Goal: Task Accomplishment & Management: Complete application form

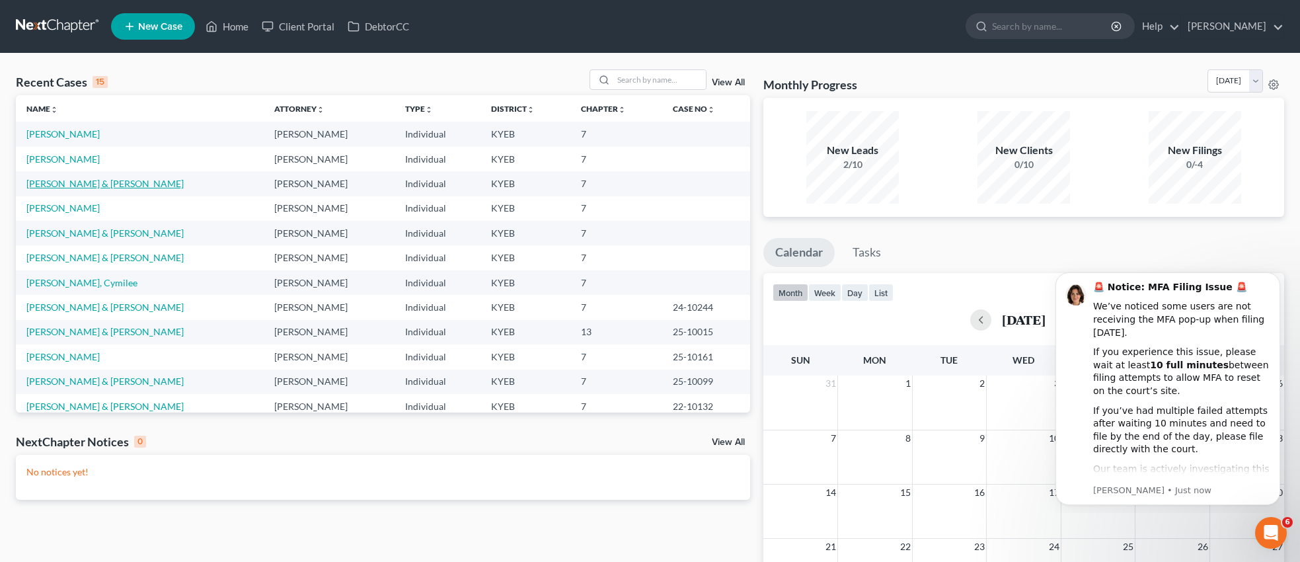
click at [69, 183] on link "[PERSON_NAME] & [PERSON_NAME]" at bounding box center [104, 183] width 157 height 11
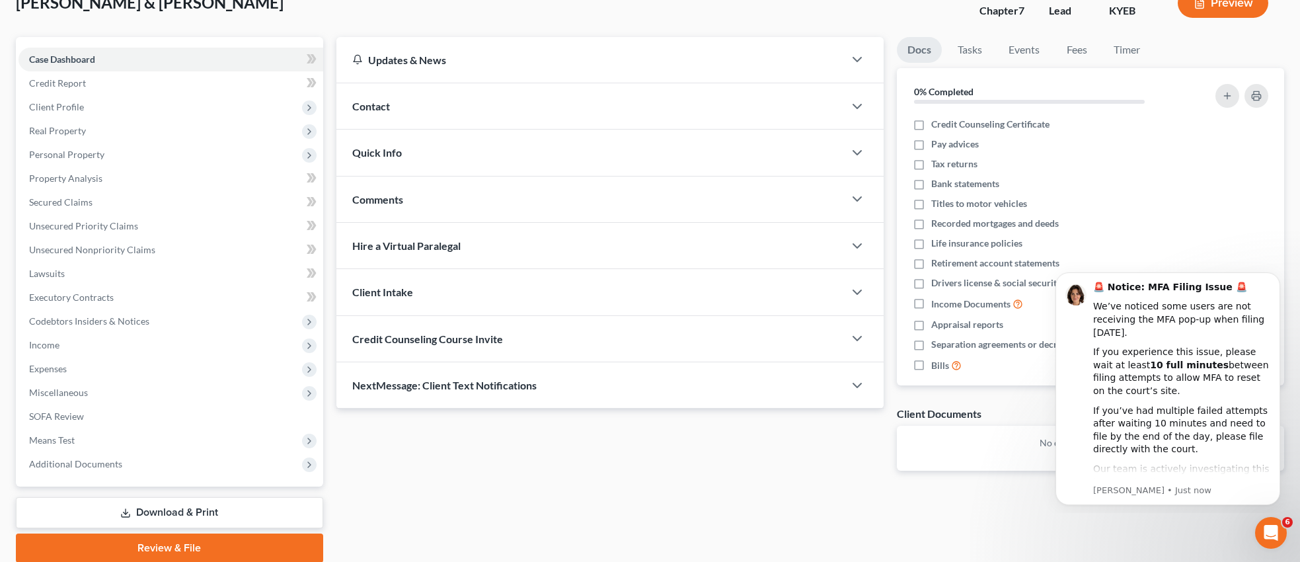
scroll to position [122, 0]
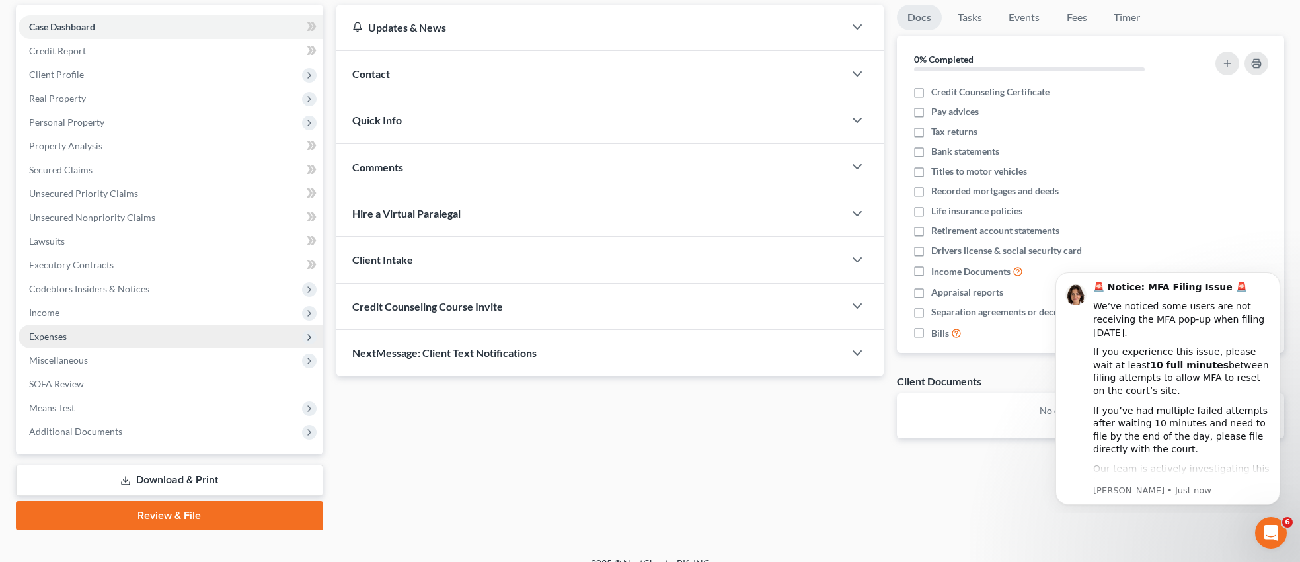
click at [61, 335] on span "Expenses" at bounding box center [48, 336] width 38 height 11
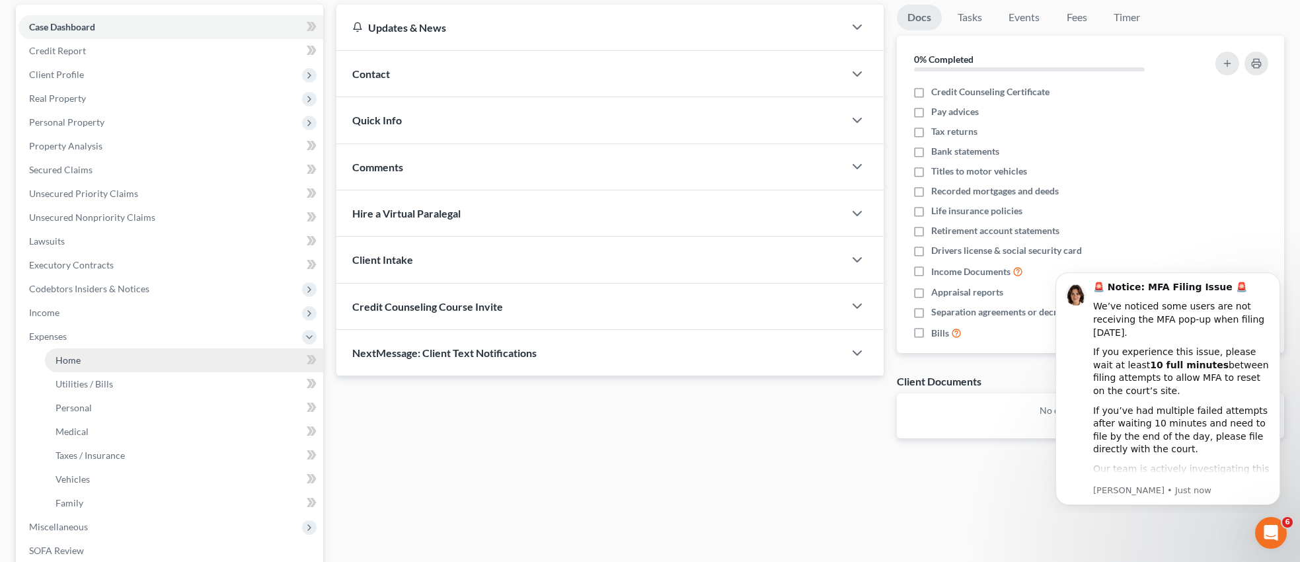
click at [79, 362] on span "Home" at bounding box center [68, 359] width 25 height 11
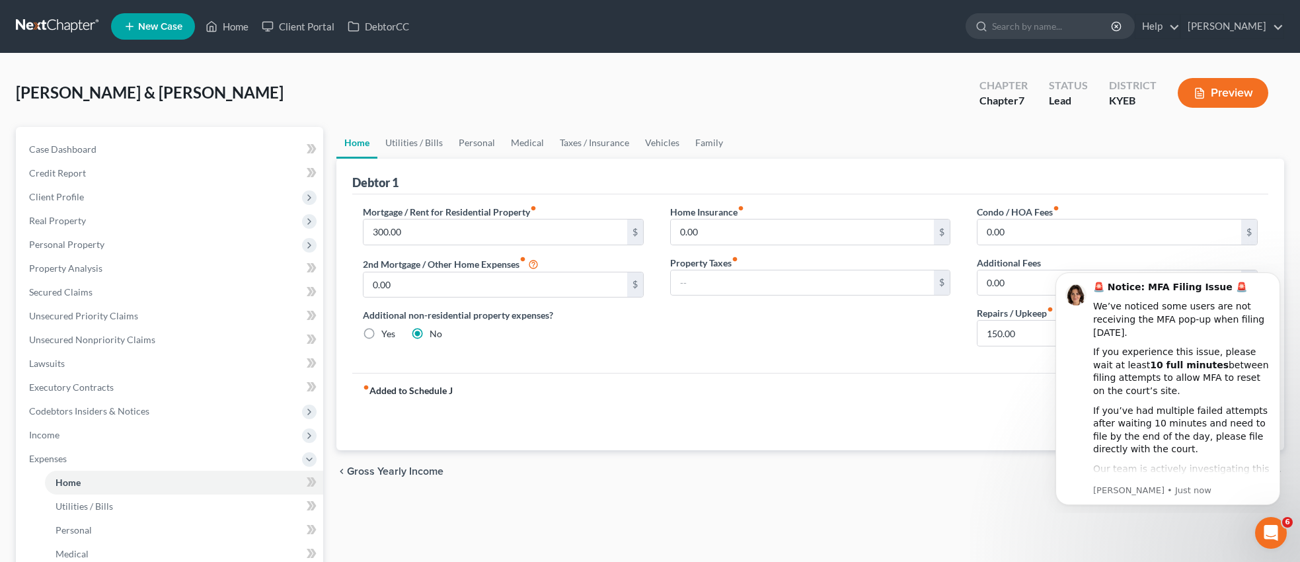
click at [976, 403] on div "fiber_manual_record Added to Schedule J Schedule I: $8,248.20 Schedule J: $6,78…" at bounding box center [810, 411] width 916 height 77
click at [1281, 276] on button "Dismiss notification" at bounding box center [1276, 276] width 17 height 17
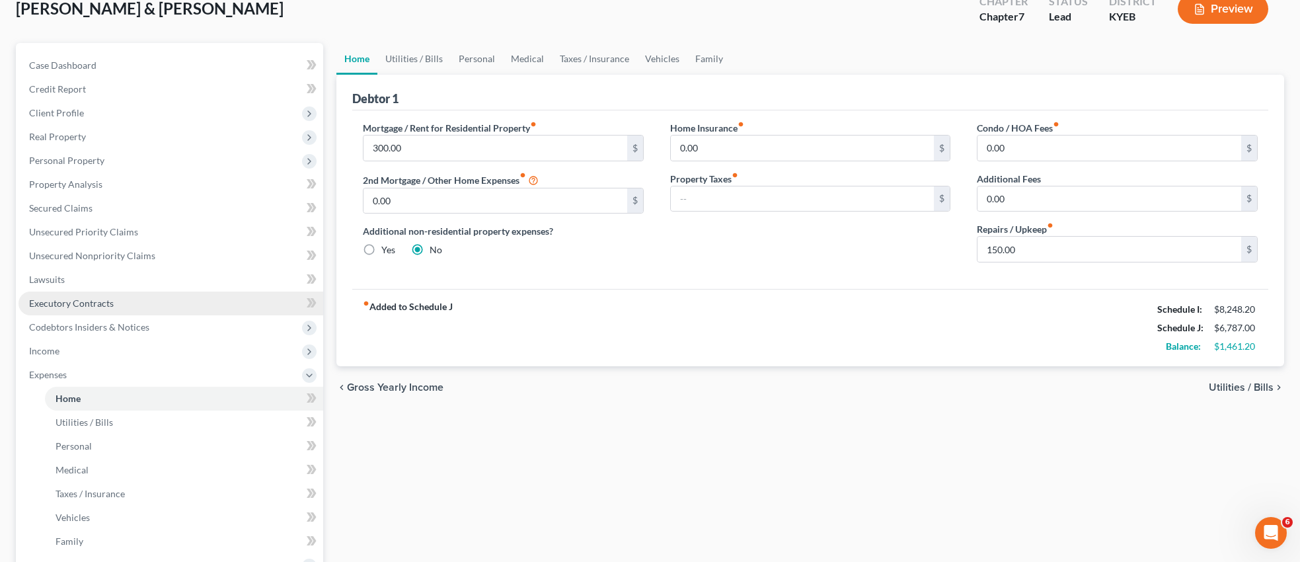
scroll to position [101, 0]
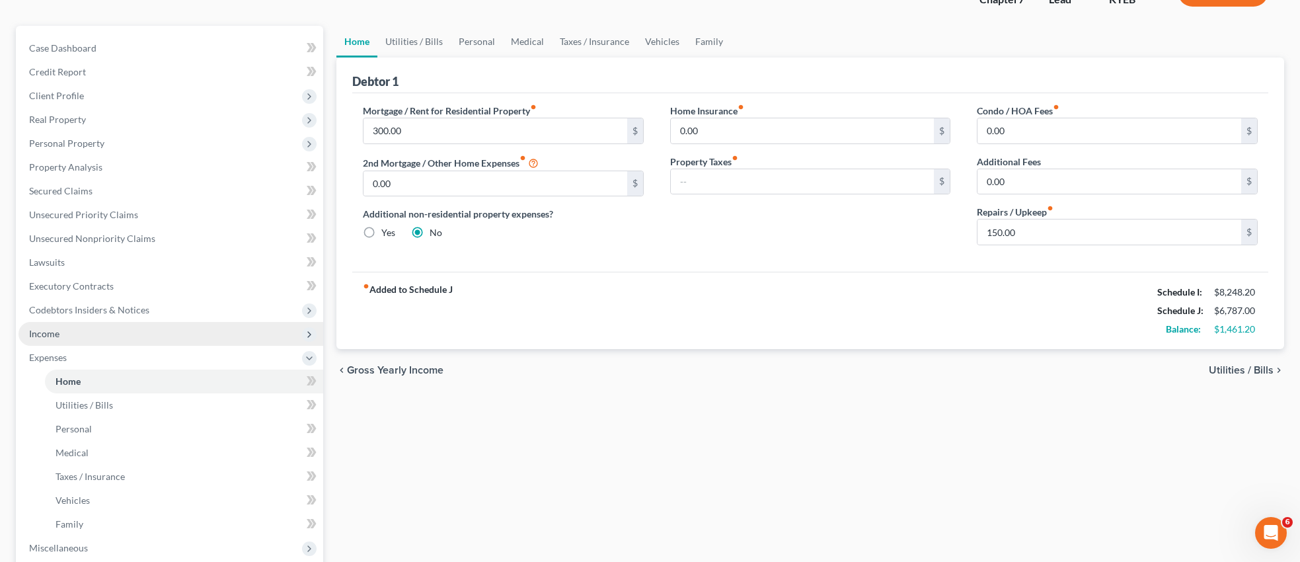
click at [141, 337] on span "Income" at bounding box center [171, 334] width 305 height 24
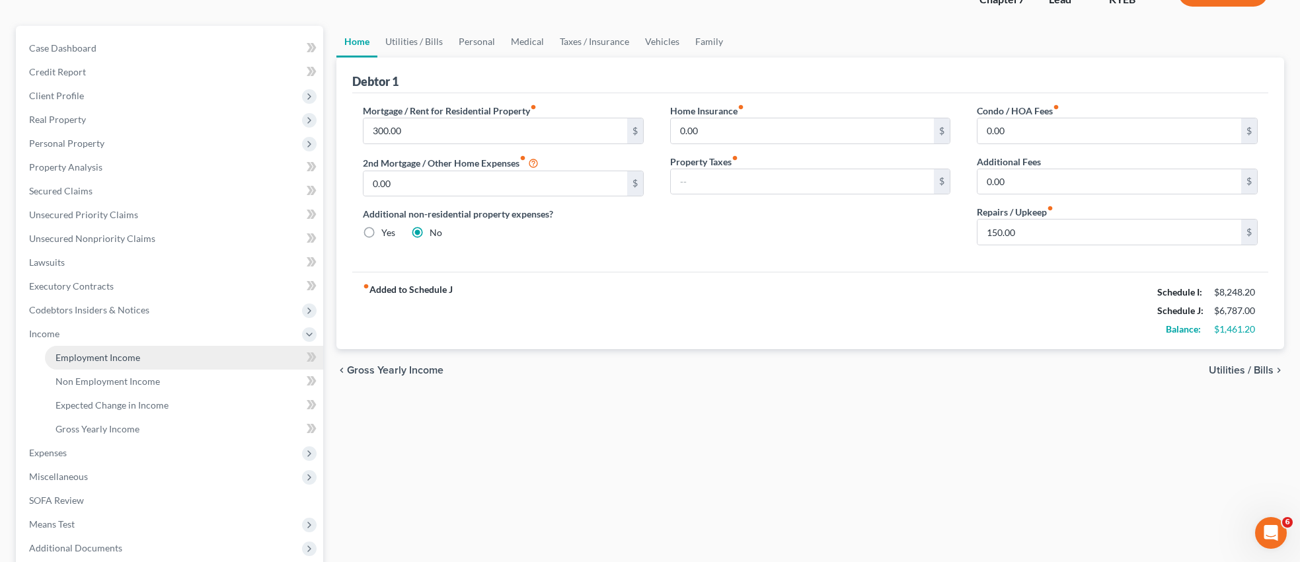
click at [141, 352] on link "Employment Income" at bounding box center [184, 358] width 278 height 24
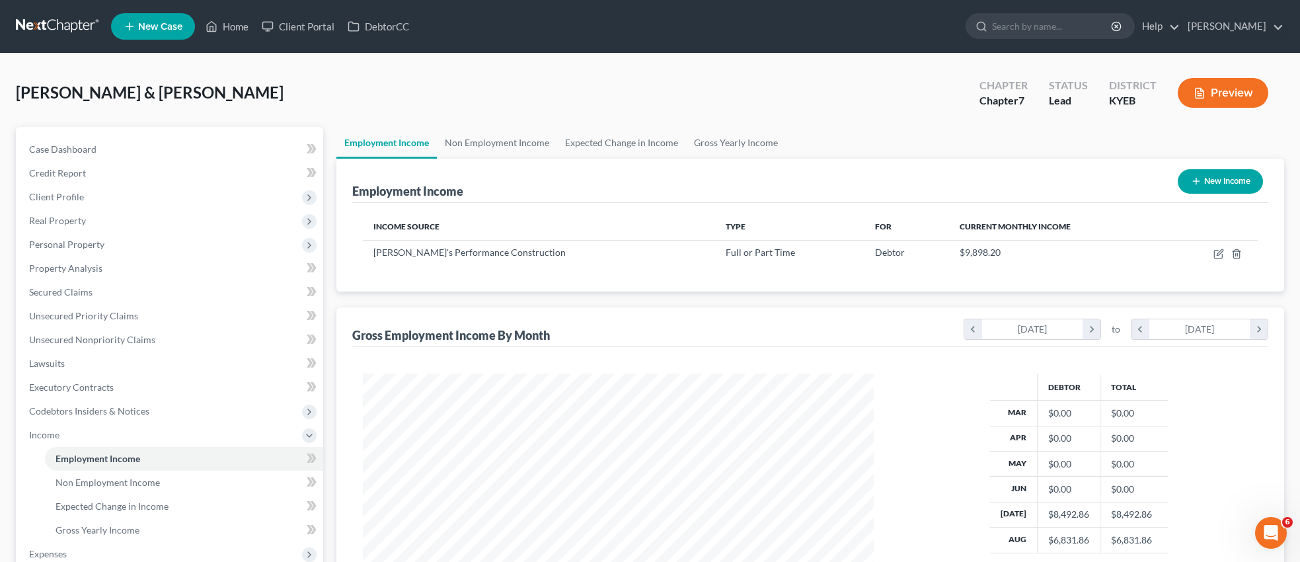
scroll to position [255, 537]
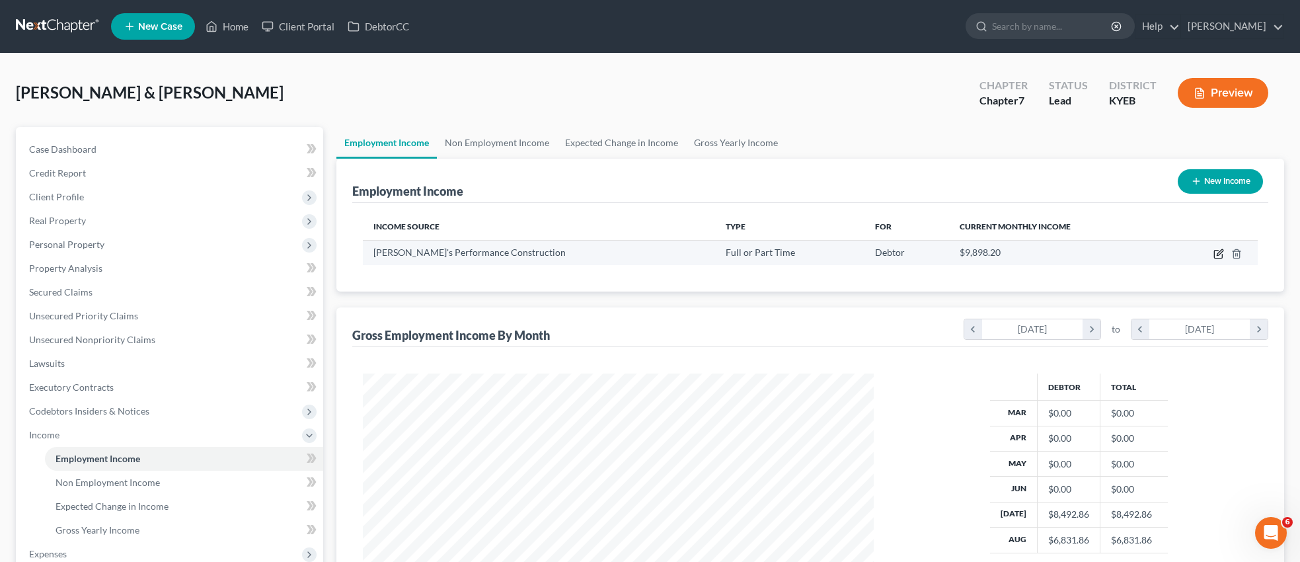
click at [1216, 252] on icon "button" at bounding box center [1219, 254] width 11 height 11
select select "0"
select select "51"
select select "3"
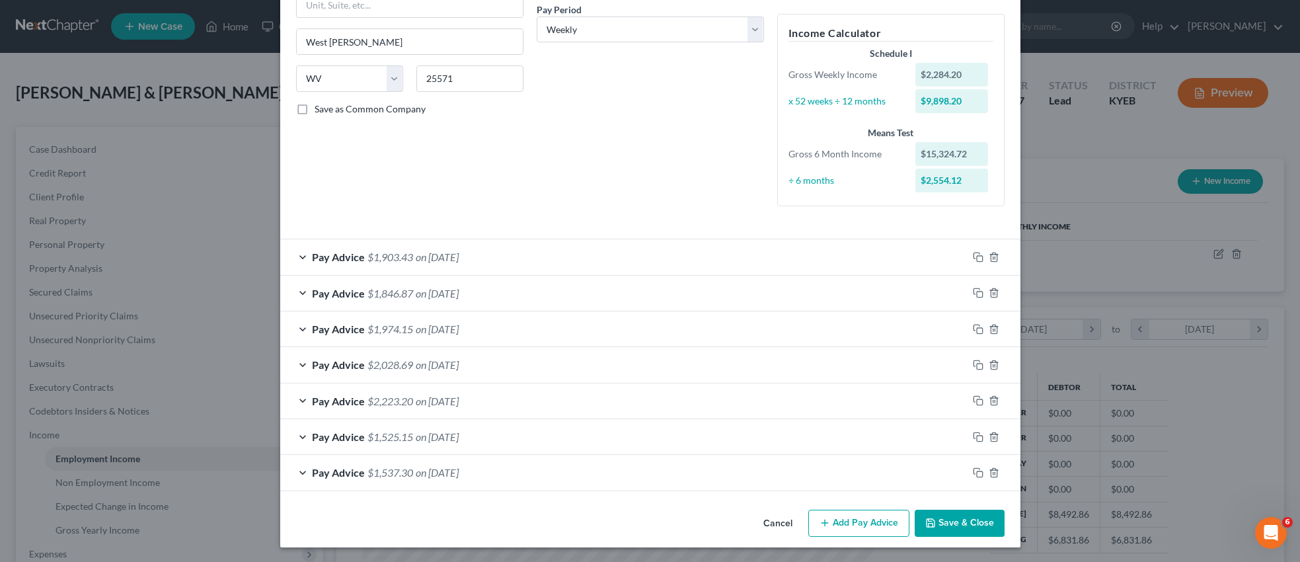
scroll to position [209, 0]
click at [865, 523] on button "Add Pay Advice" at bounding box center [859, 522] width 101 height 28
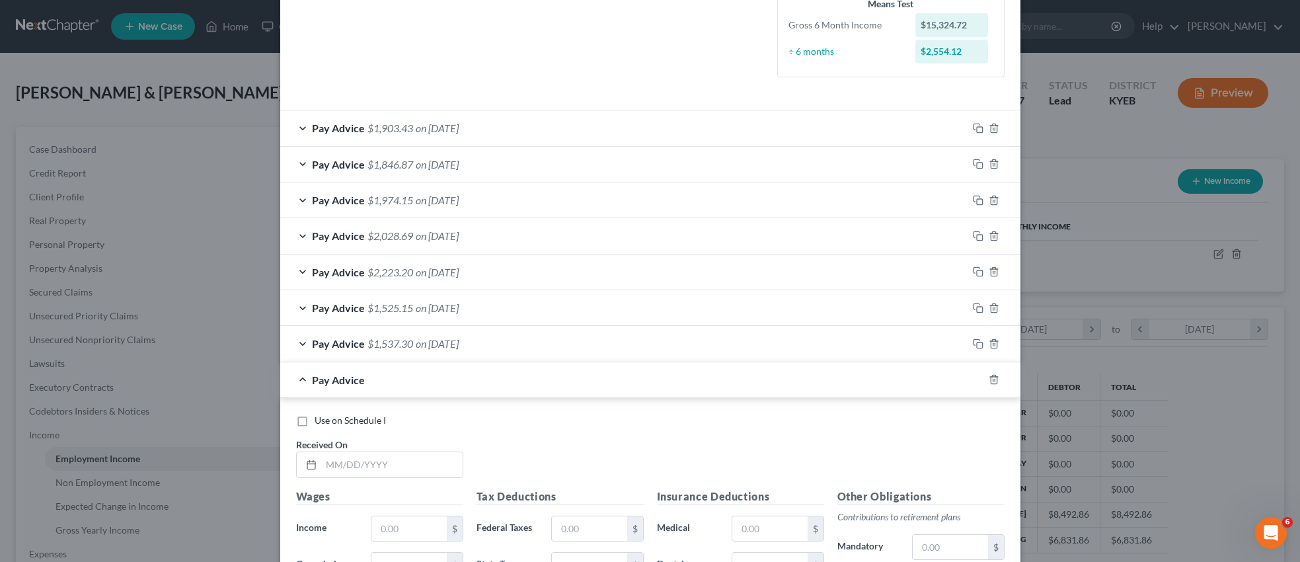
scroll to position [366, 0]
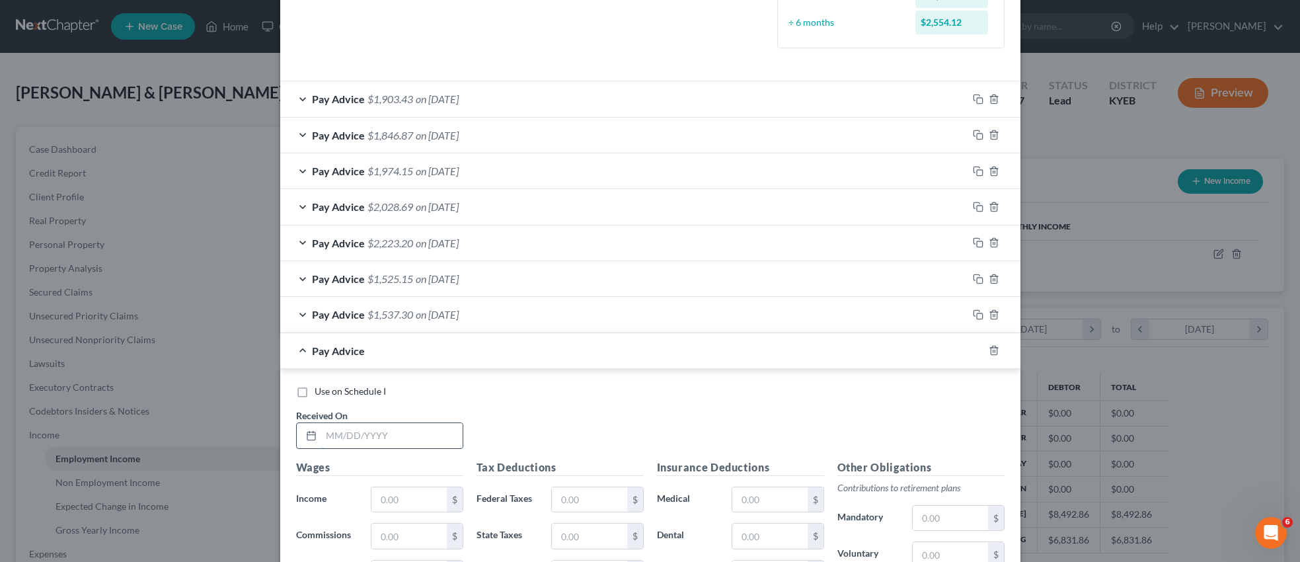
click at [404, 433] on input "text" at bounding box center [391, 435] width 141 height 25
type input "[DATE]"
click at [393, 498] on input "text" at bounding box center [409, 499] width 75 height 25
type input "2"
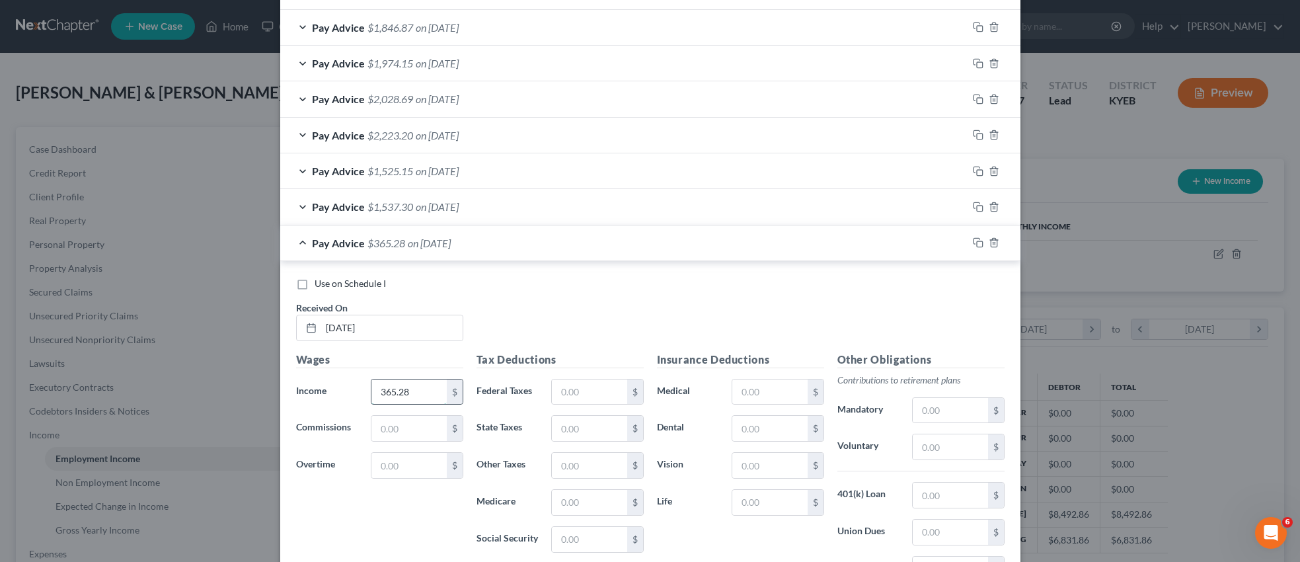
scroll to position [492, 0]
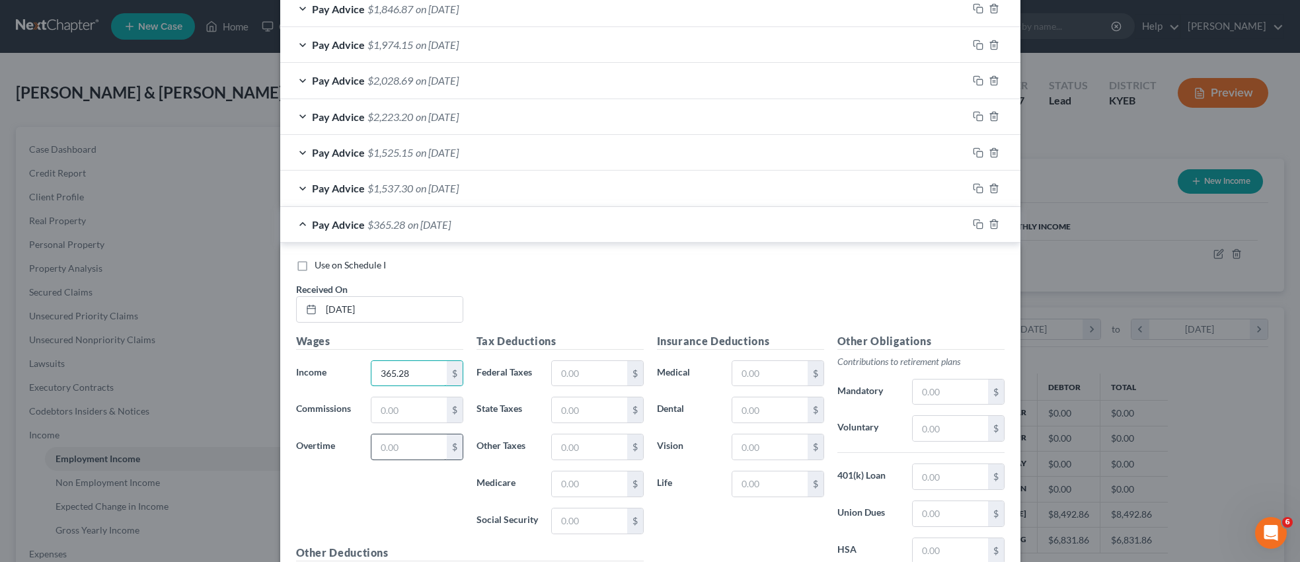
type input "365.28"
click at [404, 446] on input "text" at bounding box center [409, 446] width 75 height 25
type input "592.02"
click at [569, 383] on input "text" at bounding box center [589, 373] width 75 height 25
click at [463, 493] on div "Wages Income * 365.28 $ Commissions $ Overtime 592.02 $" at bounding box center [380, 439] width 180 height 212
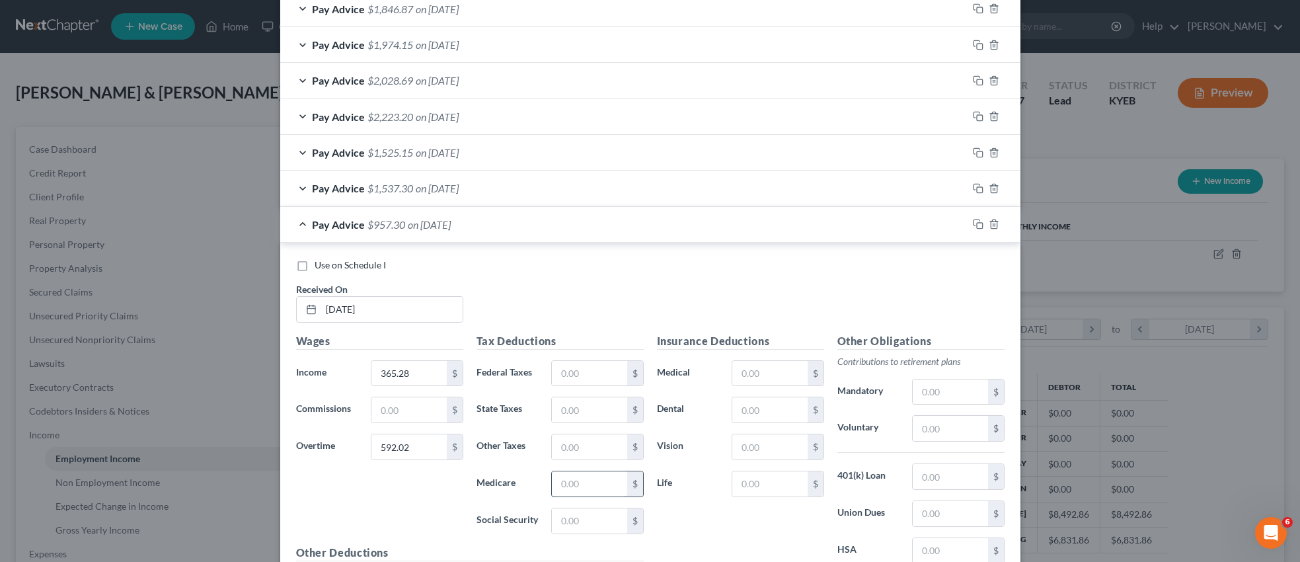
click at [586, 490] on input "text" at bounding box center [589, 483] width 75 height 25
type input "11.70"
click at [579, 522] on input "text" at bounding box center [589, 520] width 75 height 25
type input "50.06"
click at [593, 449] on input "text" at bounding box center [589, 446] width 75 height 25
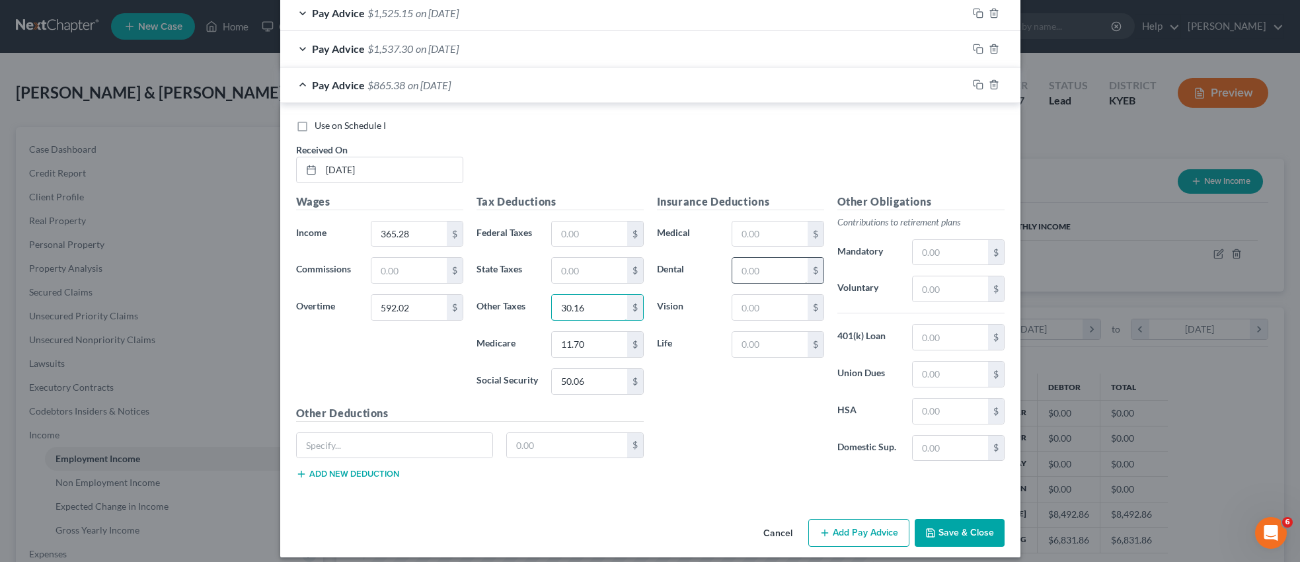
scroll to position [643, 0]
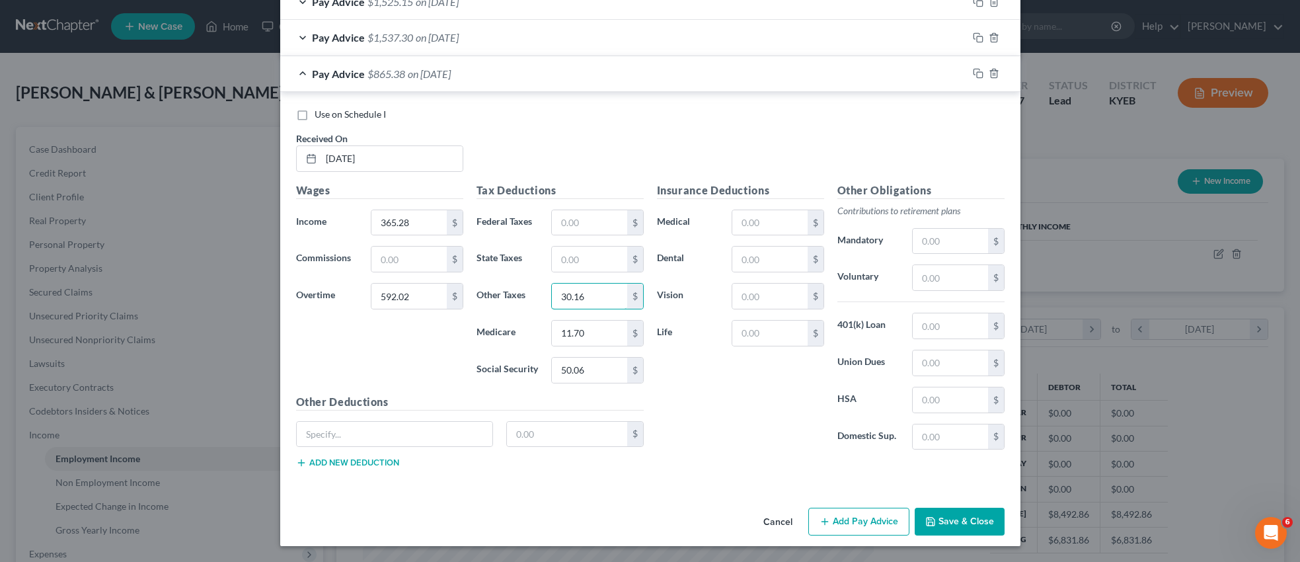
type input "30.16"
click at [850, 522] on button "Add Pay Advice" at bounding box center [859, 522] width 101 height 28
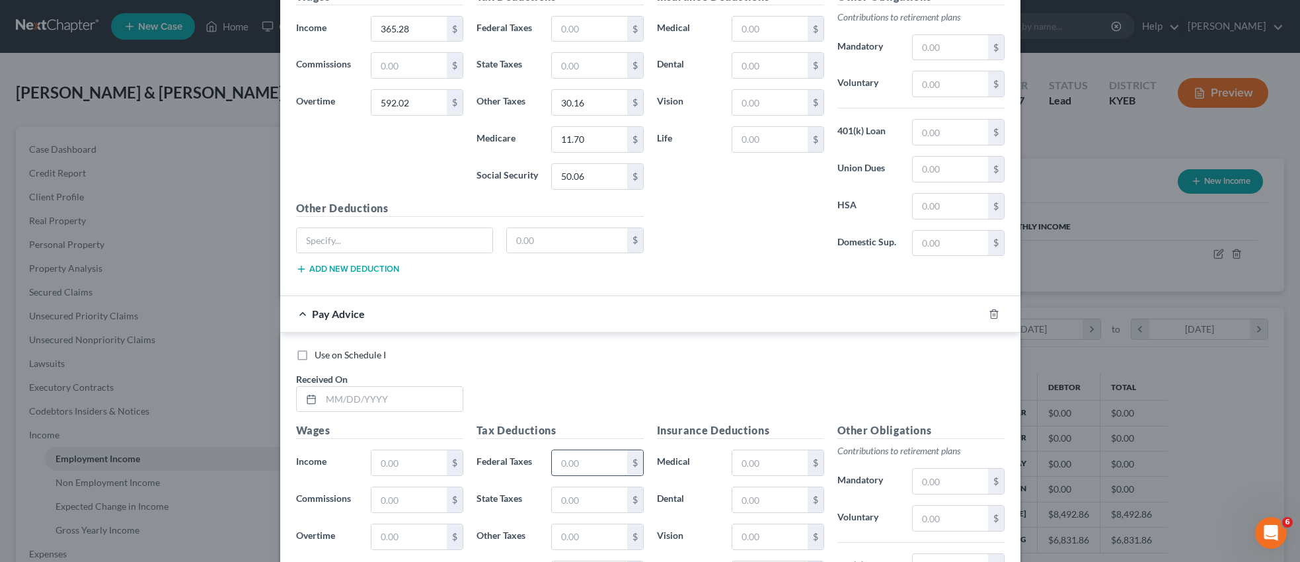
scroll to position [853, 0]
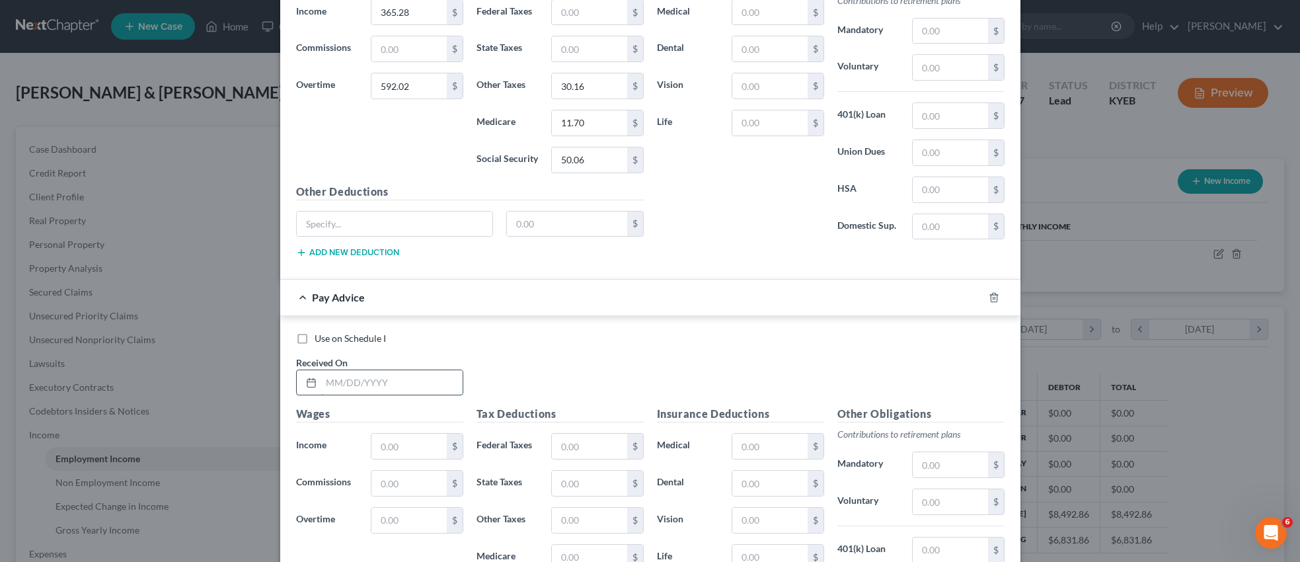
click at [407, 377] on input "text" at bounding box center [391, 382] width 141 height 25
type input "[DATE]"
click at [421, 447] on input "text" at bounding box center [409, 446] width 75 height 25
type input "1,601.40"
click at [402, 522] on input "text" at bounding box center [409, 520] width 75 height 25
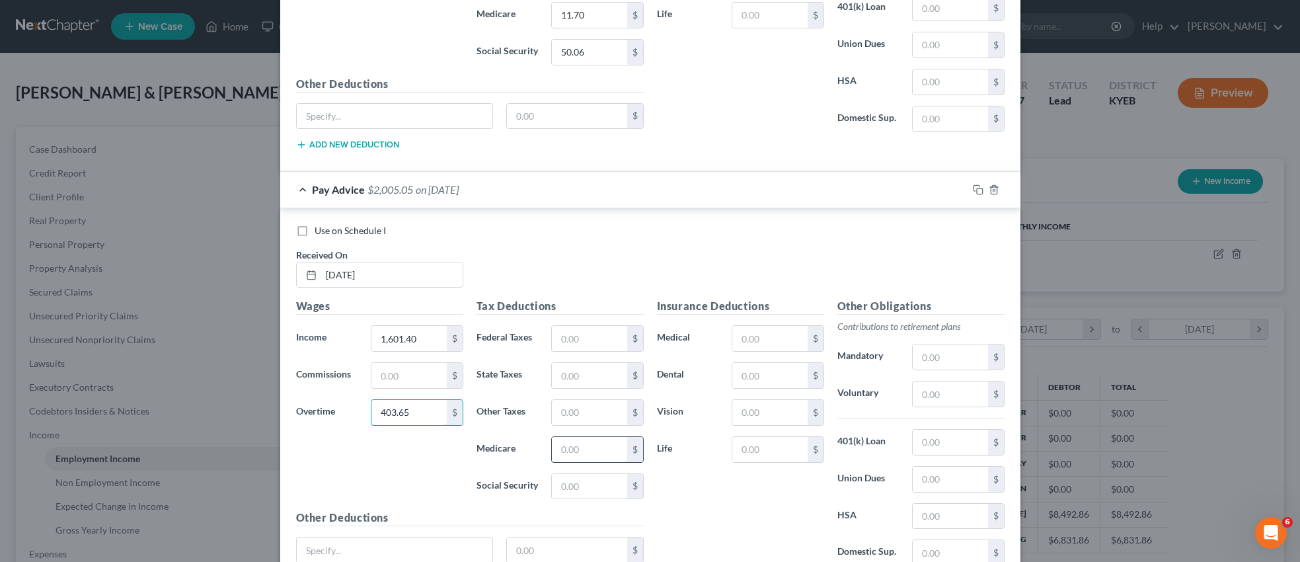
scroll to position [965, 0]
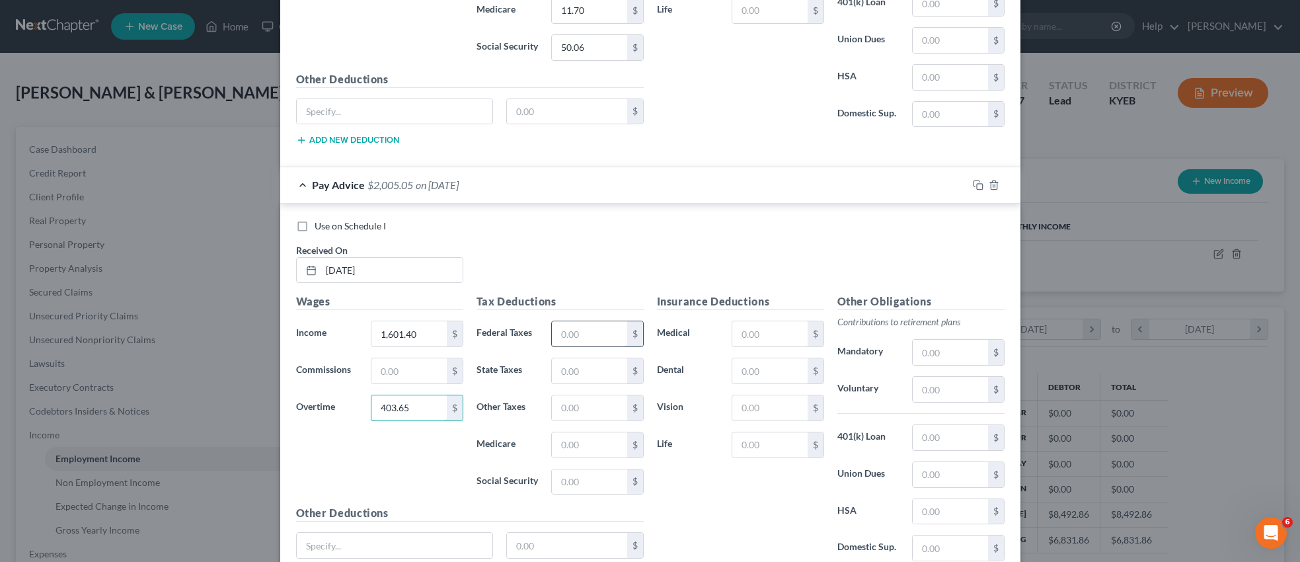
type input "403.65"
click at [579, 340] on input "text" at bounding box center [589, 333] width 75 height 25
type input "12.66"
click at [590, 374] on input "text" at bounding box center [589, 370] width 75 height 25
click at [563, 449] on input "text" at bounding box center [589, 444] width 75 height 25
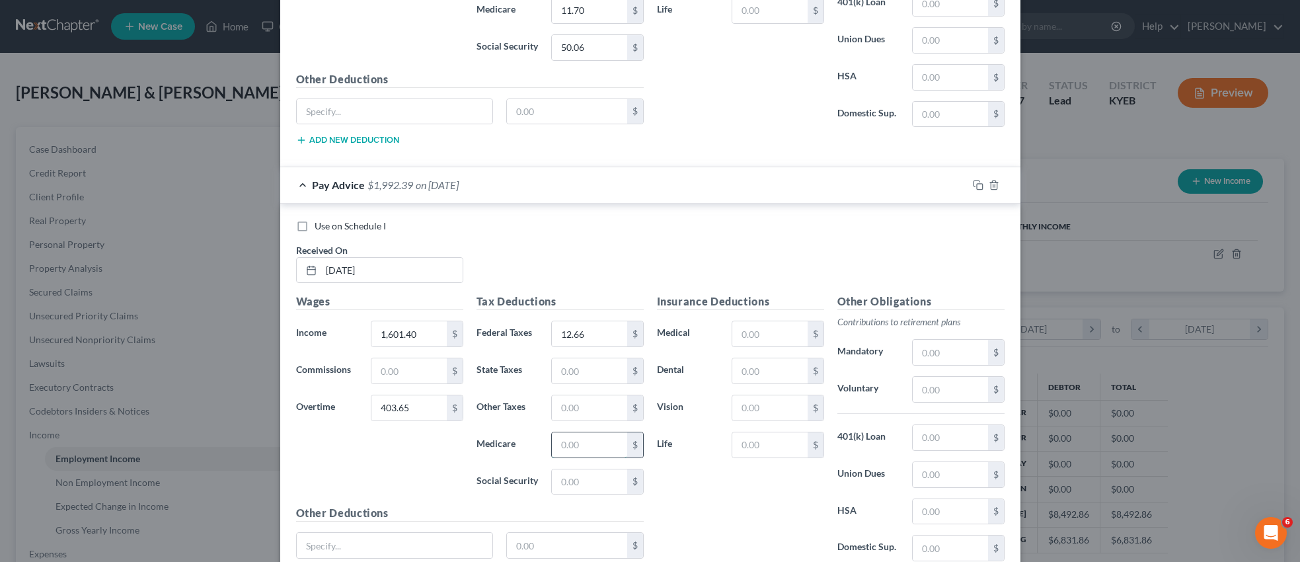
click at [569, 448] on input "text" at bounding box center [589, 444] width 75 height 25
type input "0"
click at [581, 446] on input "0" at bounding box center [589, 444] width 75 height 25
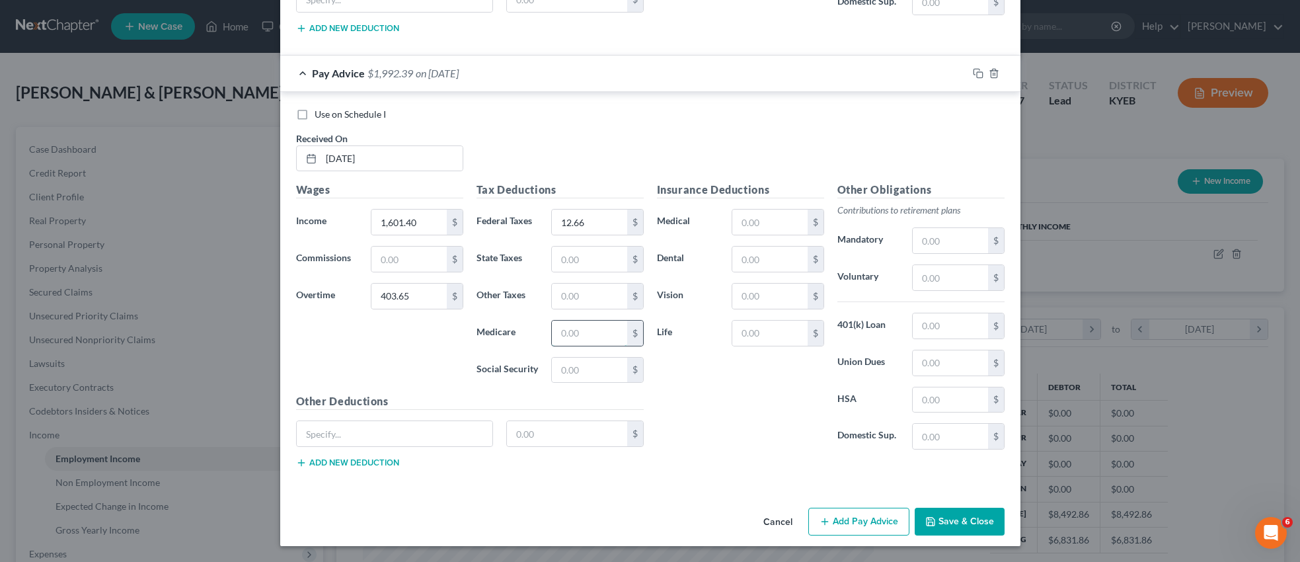
click at [586, 337] on input "text" at bounding box center [589, 333] width 75 height 25
type input "21.46"
click at [585, 377] on input "text" at bounding box center [589, 370] width 75 height 25
type input "91.76"
click at [600, 294] on input "text" at bounding box center [589, 296] width 75 height 25
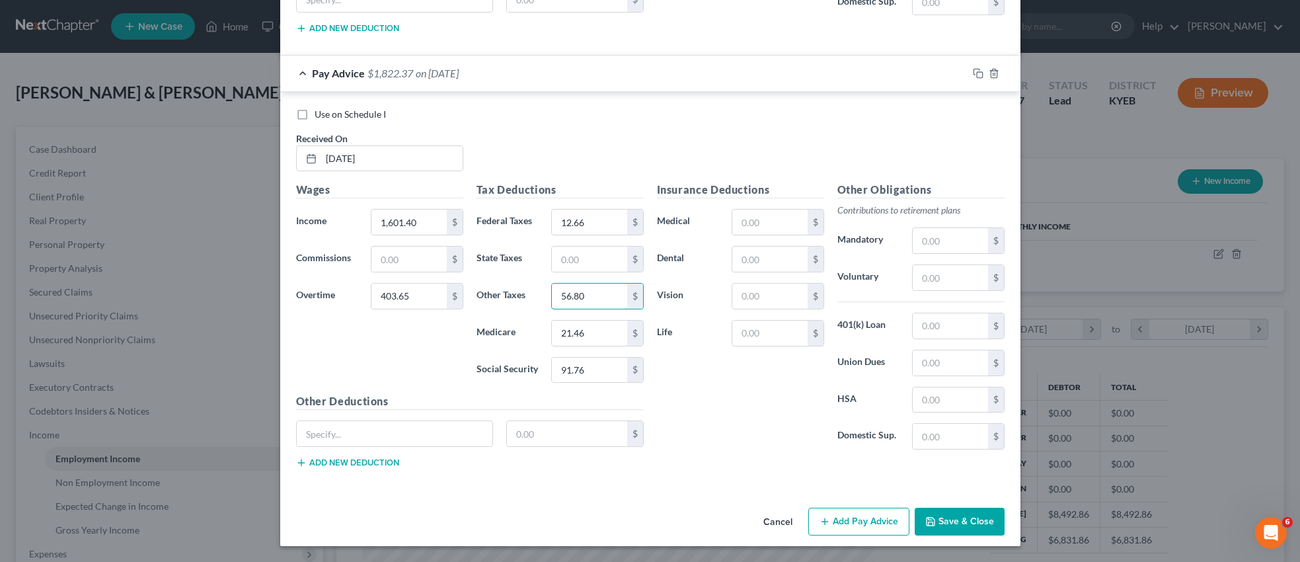
type input "56.80"
click at [859, 522] on button "Add Pay Advice" at bounding box center [859, 522] width 101 height 28
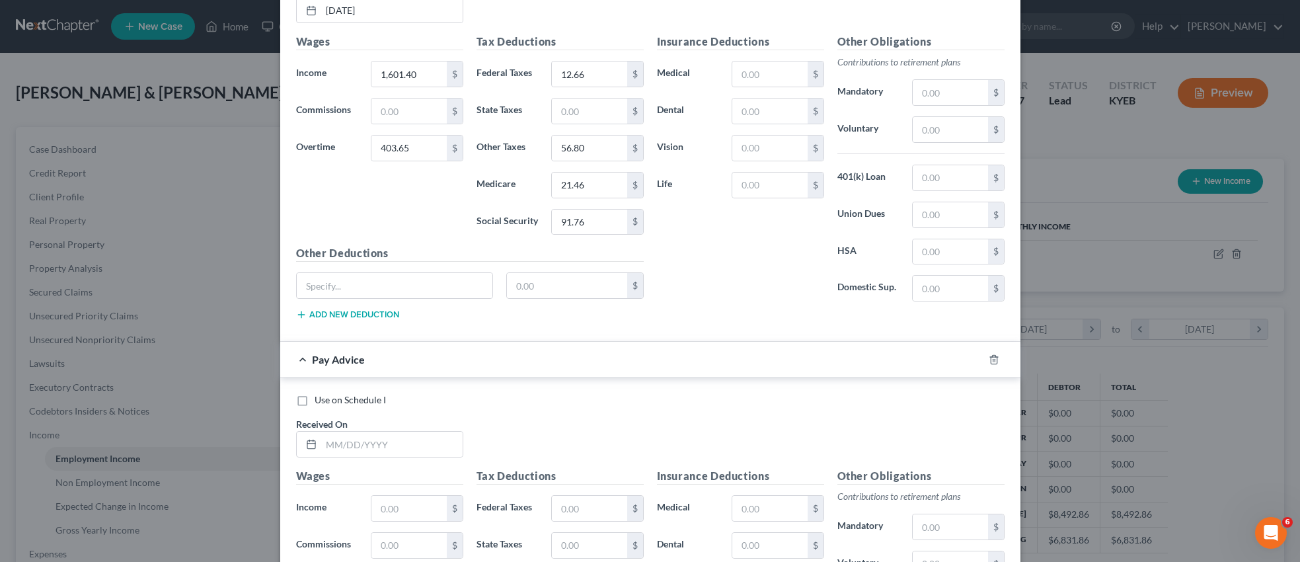
scroll to position [1242, 0]
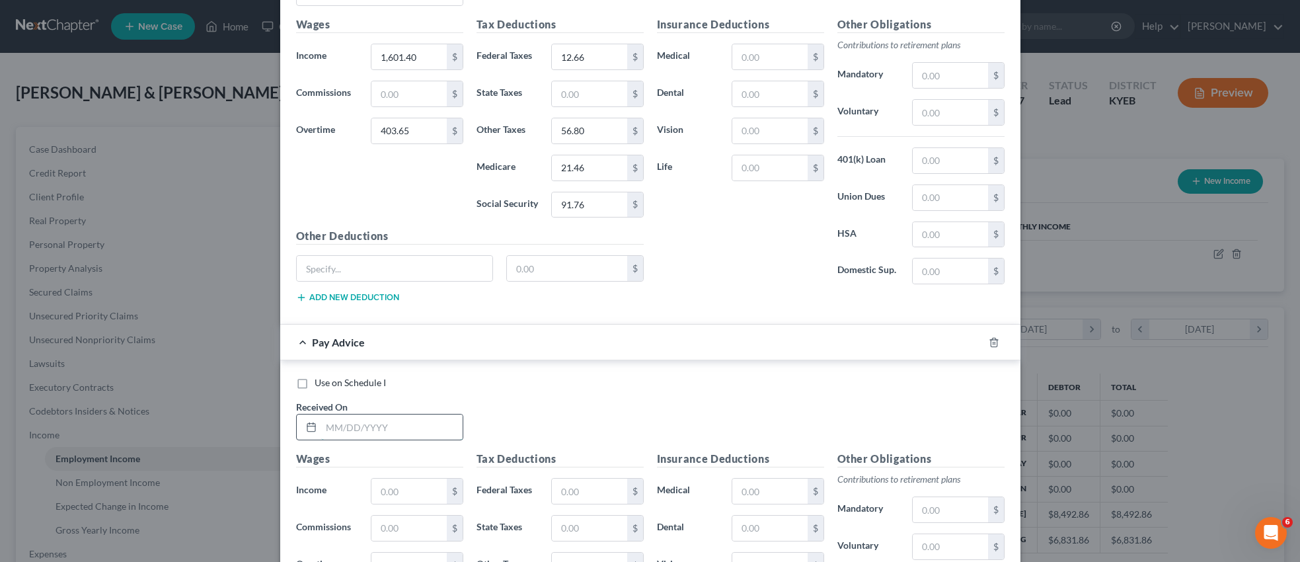
click at [403, 427] on input "text" at bounding box center [391, 427] width 141 height 25
type input "[DATE]"
click at [404, 489] on input "text" at bounding box center [409, 491] width 75 height 25
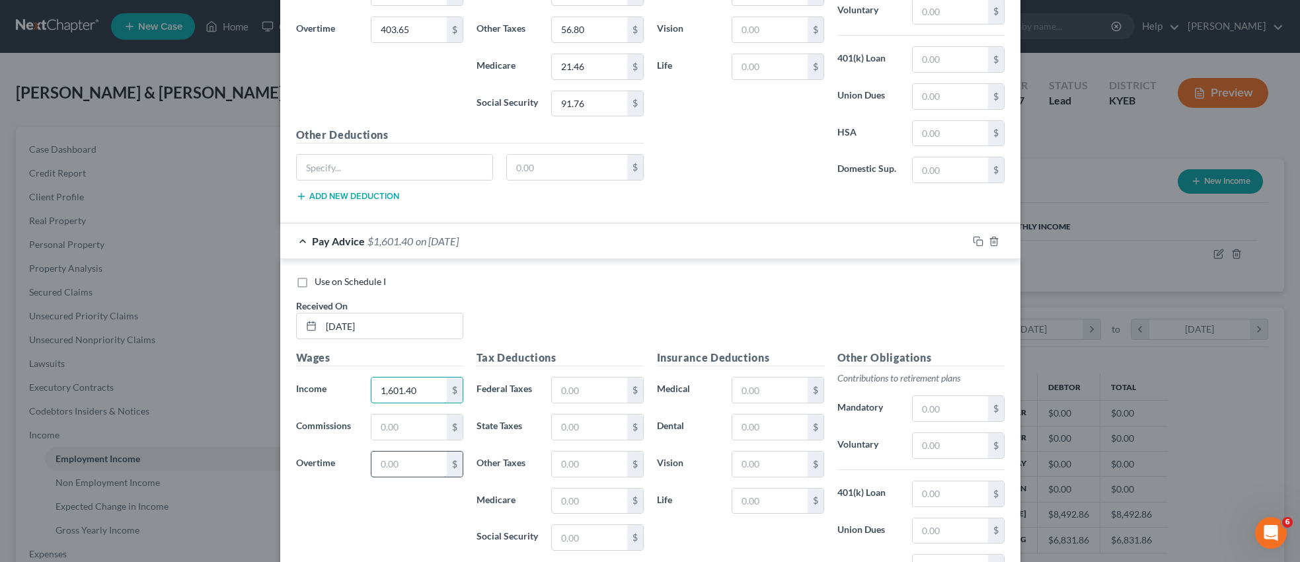
scroll to position [1347, 0]
type input "1,601.40"
click at [406, 426] on input "text" at bounding box center [409, 423] width 75 height 25
click at [409, 424] on input "1,614" at bounding box center [409, 423] width 75 height 25
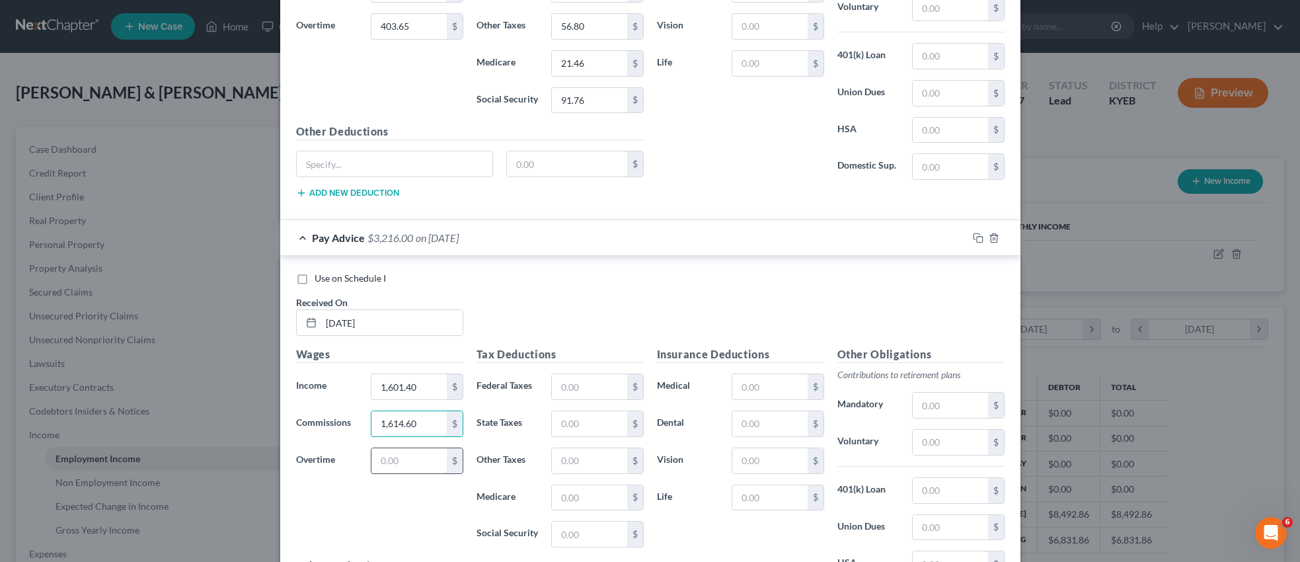
type input "1,614.60"
click at [407, 467] on input "text" at bounding box center [409, 460] width 75 height 25
type input "1,614.60"
click at [437, 426] on input "1,614.60" at bounding box center [409, 423] width 75 height 25
click at [586, 388] on input "text" at bounding box center [589, 386] width 75 height 25
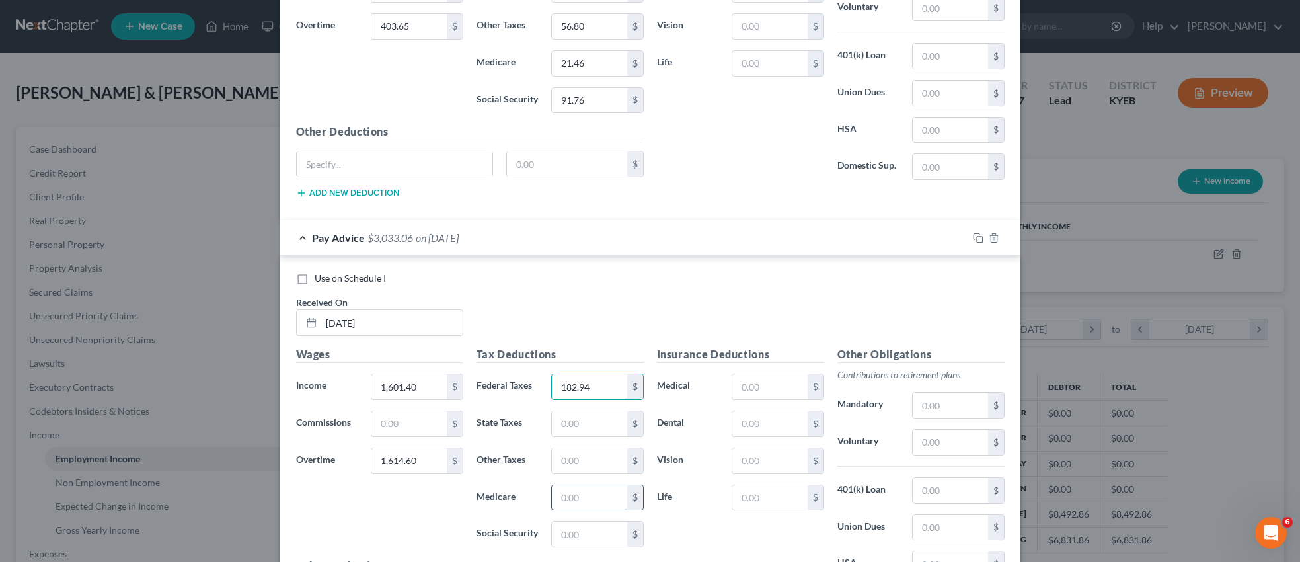
type input "182.94"
click at [588, 498] on input "text" at bounding box center [589, 497] width 75 height 25
type input "39.02"
click at [587, 536] on input "text" at bounding box center [589, 534] width 75 height 25
type input "166.84"
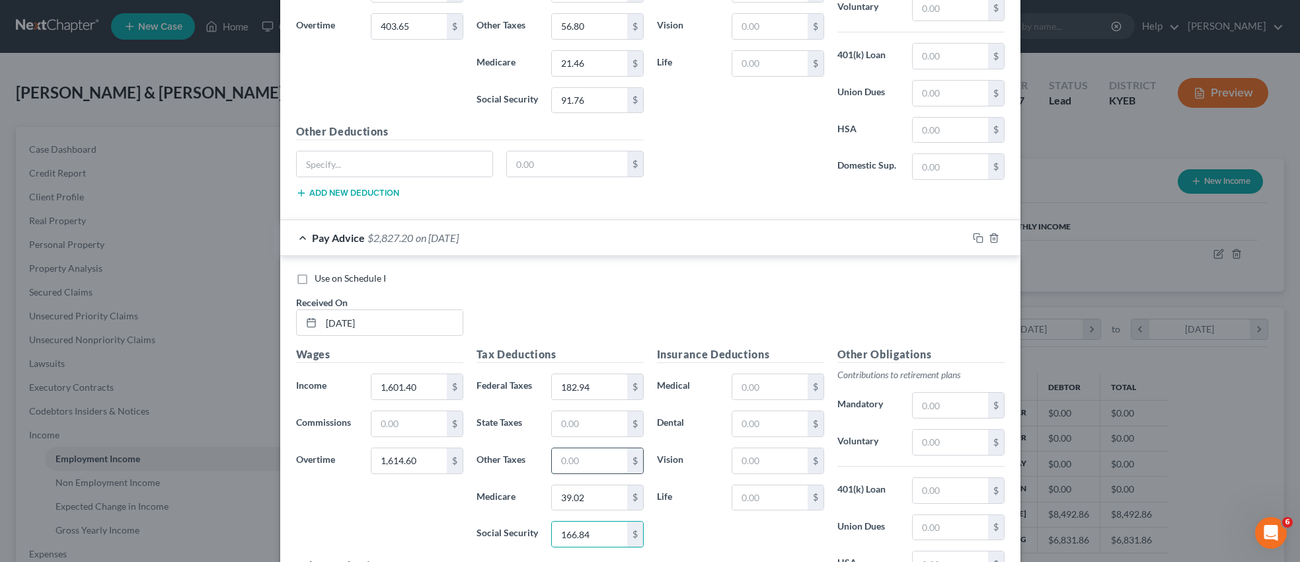
click at [565, 457] on input "text" at bounding box center [589, 460] width 75 height 25
click at [600, 457] on input "101.7" at bounding box center [589, 460] width 75 height 25
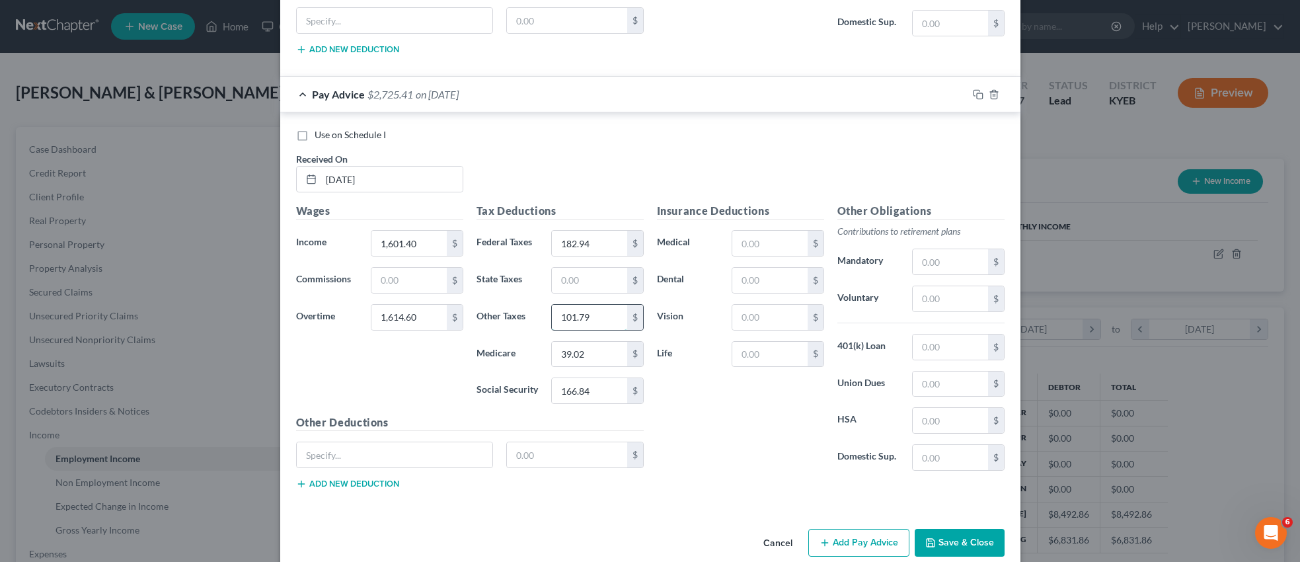
scroll to position [1511, 0]
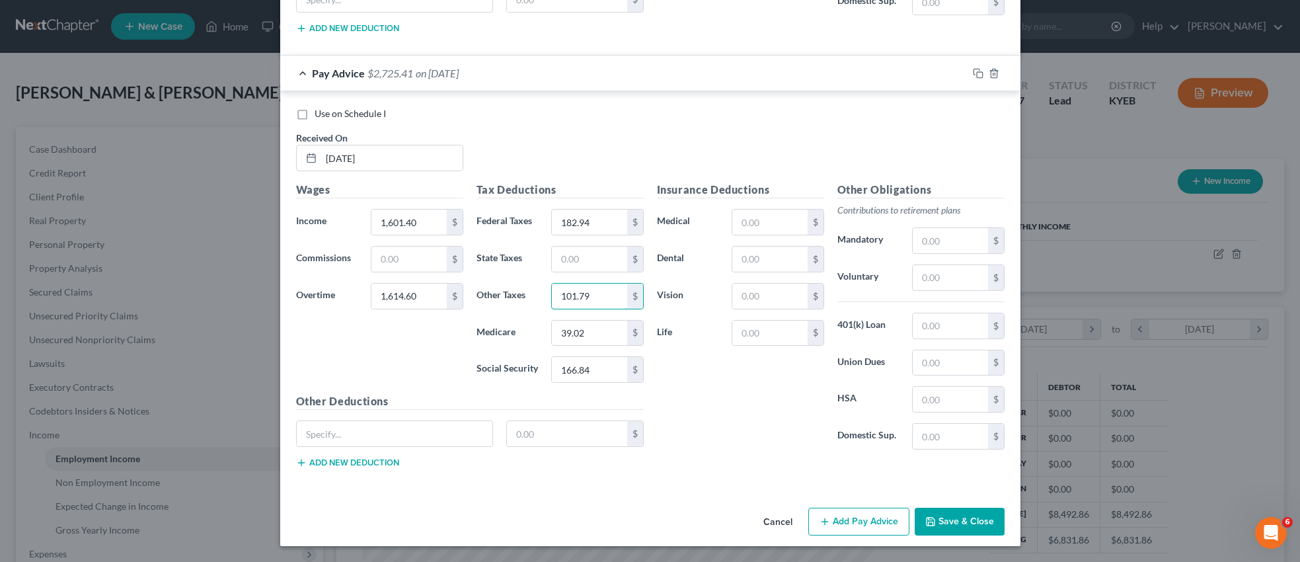
type input "101.79"
click at [870, 520] on button "Add Pay Advice" at bounding box center [859, 522] width 101 height 28
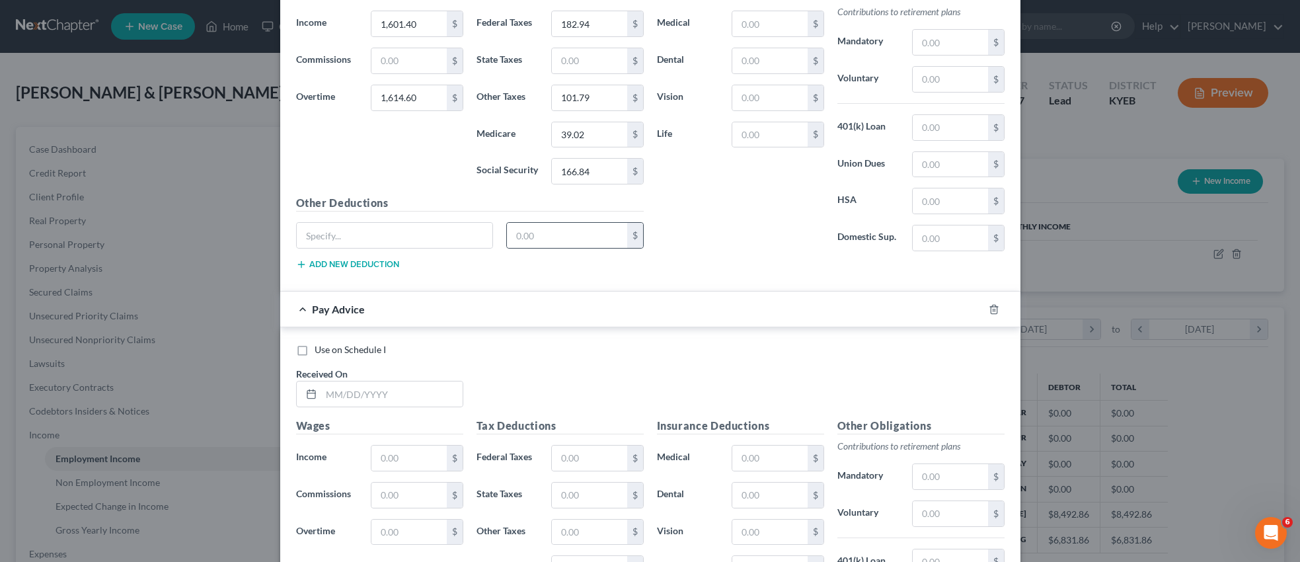
scroll to position [1770, 0]
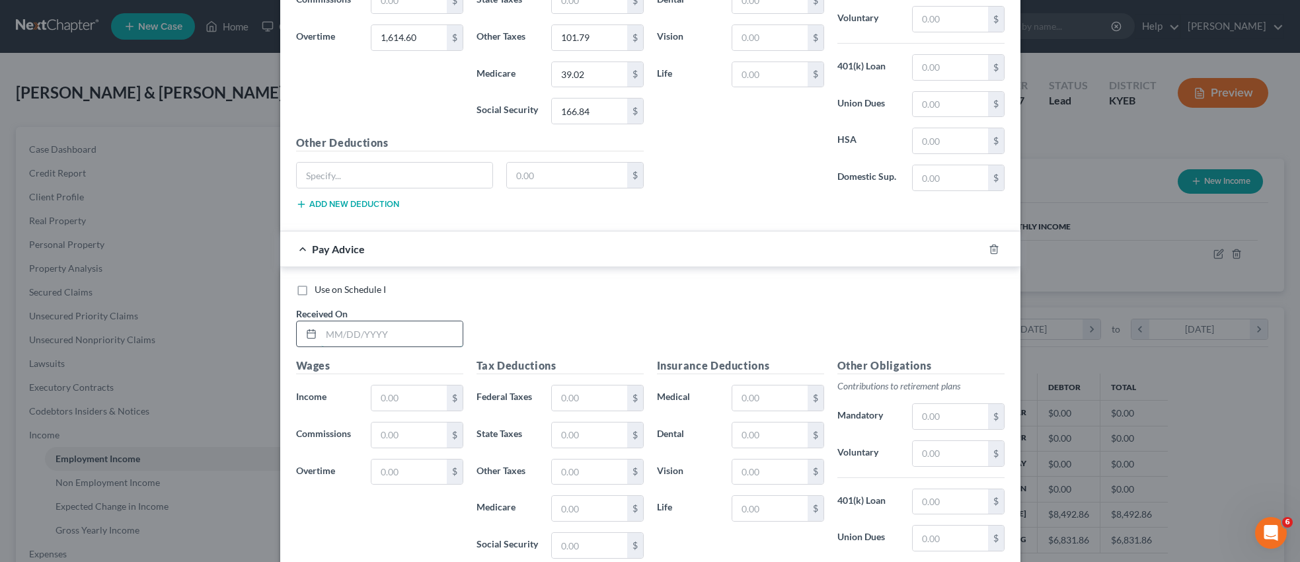
click at [399, 337] on input "text" at bounding box center [391, 333] width 141 height 25
type input "[DATE]"
click at [389, 394] on input "text" at bounding box center [409, 397] width 75 height 25
click at [417, 402] on input "1,601" at bounding box center [409, 397] width 75 height 25
type input "1,601.14"
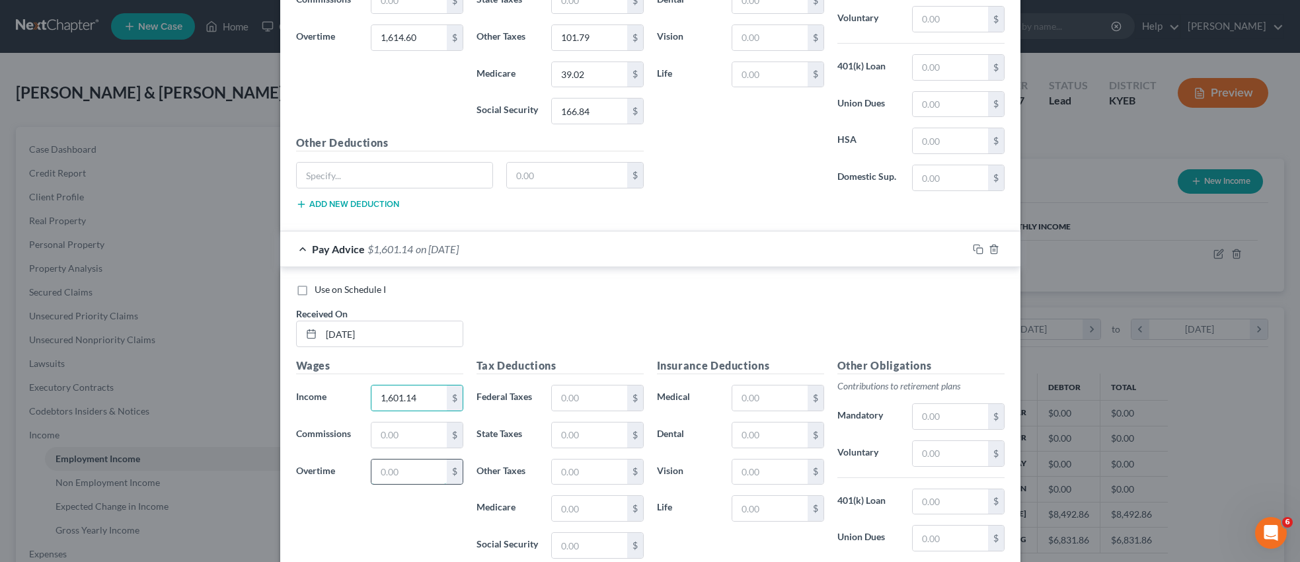
click at [407, 473] on input "text" at bounding box center [409, 471] width 75 height 25
type input "1,937.52"
click at [581, 399] on input "text" at bounding box center [589, 397] width 75 height 25
type input "253.99"
click at [572, 502] on input "text" at bounding box center [589, 508] width 75 height 25
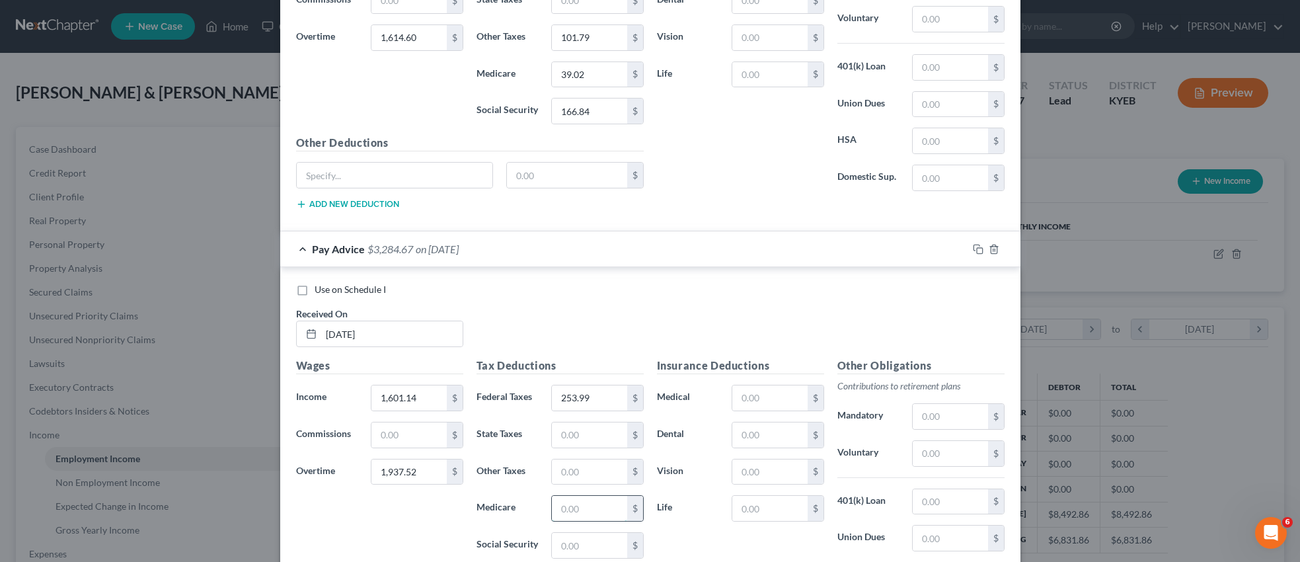
click at [595, 514] on input "text" at bounding box center [589, 508] width 75 height 25
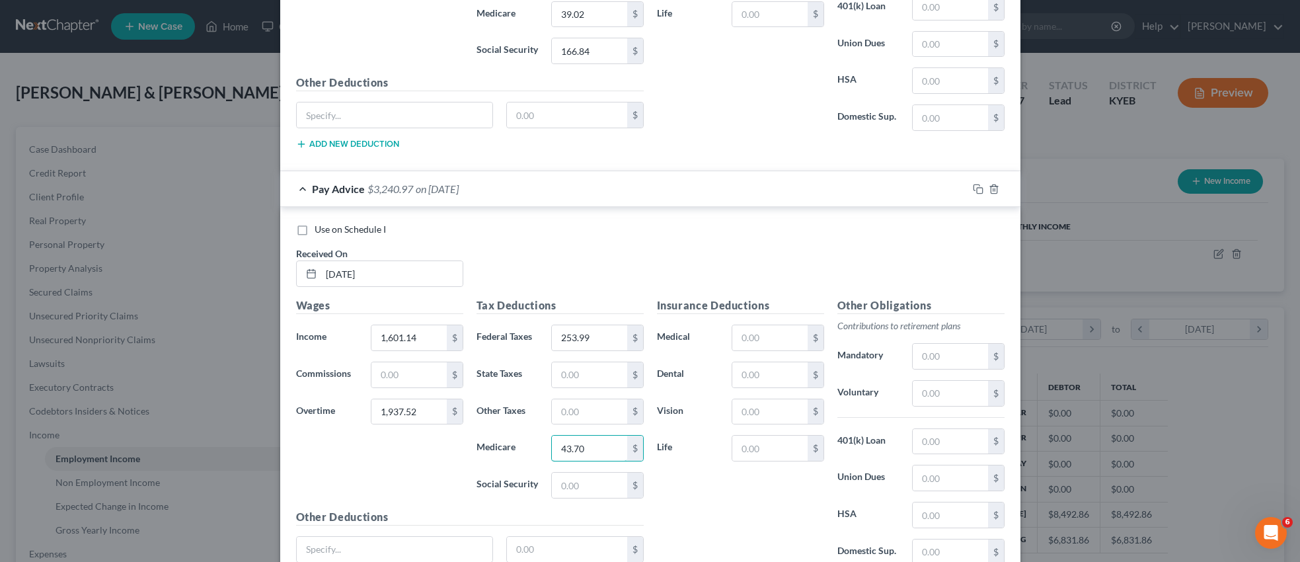
scroll to position [1859, 0]
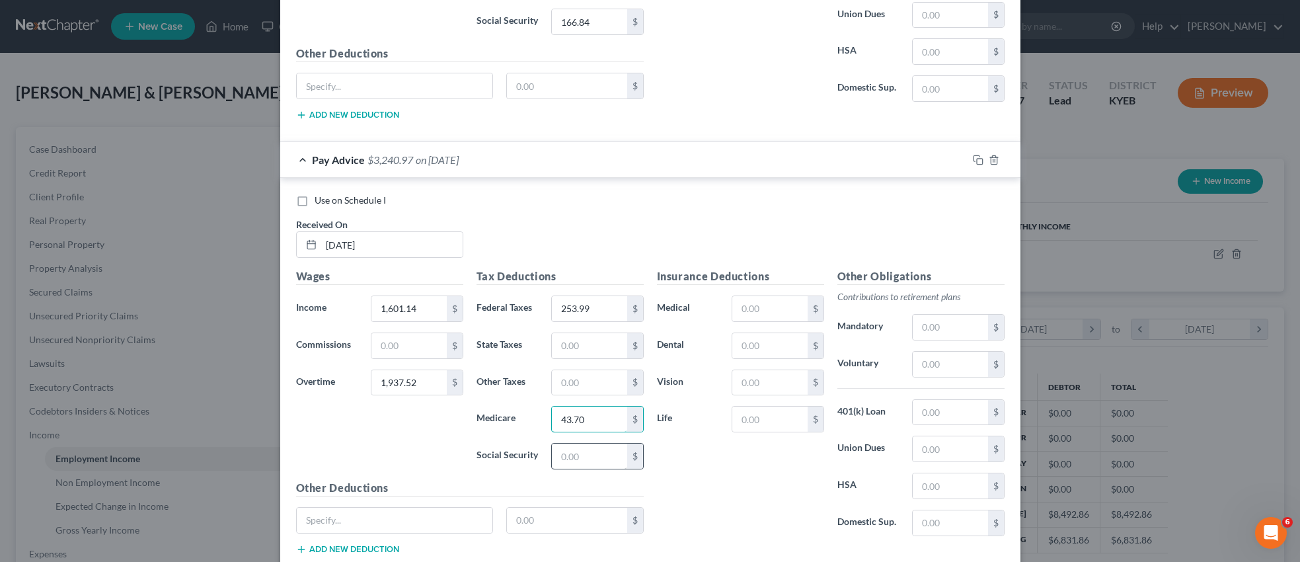
type input "43.70"
click at [594, 457] on input "text" at bounding box center [589, 456] width 75 height 25
type input "186.87"
click at [578, 383] on input "text" at bounding box center [589, 382] width 75 height 25
click at [576, 348] on input "text" at bounding box center [589, 345] width 75 height 25
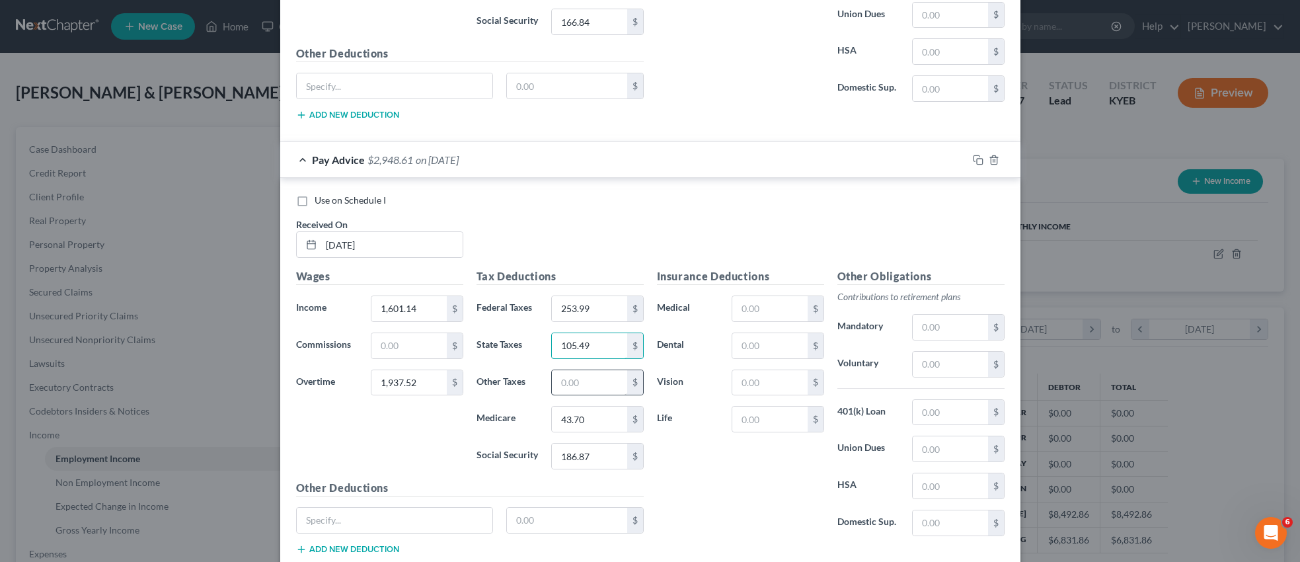
type input "105.49"
click at [581, 385] on input "text" at bounding box center [589, 382] width 75 height 25
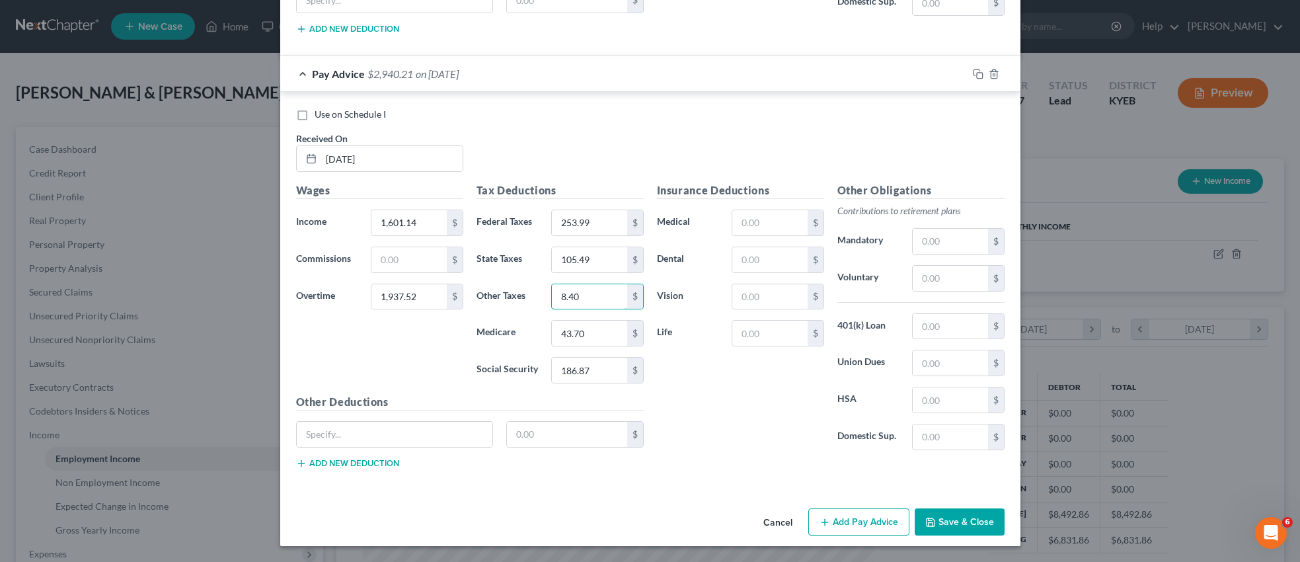
type input "8.40"
click at [853, 522] on button "Add Pay Advice" at bounding box center [859, 522] width 101 height 28
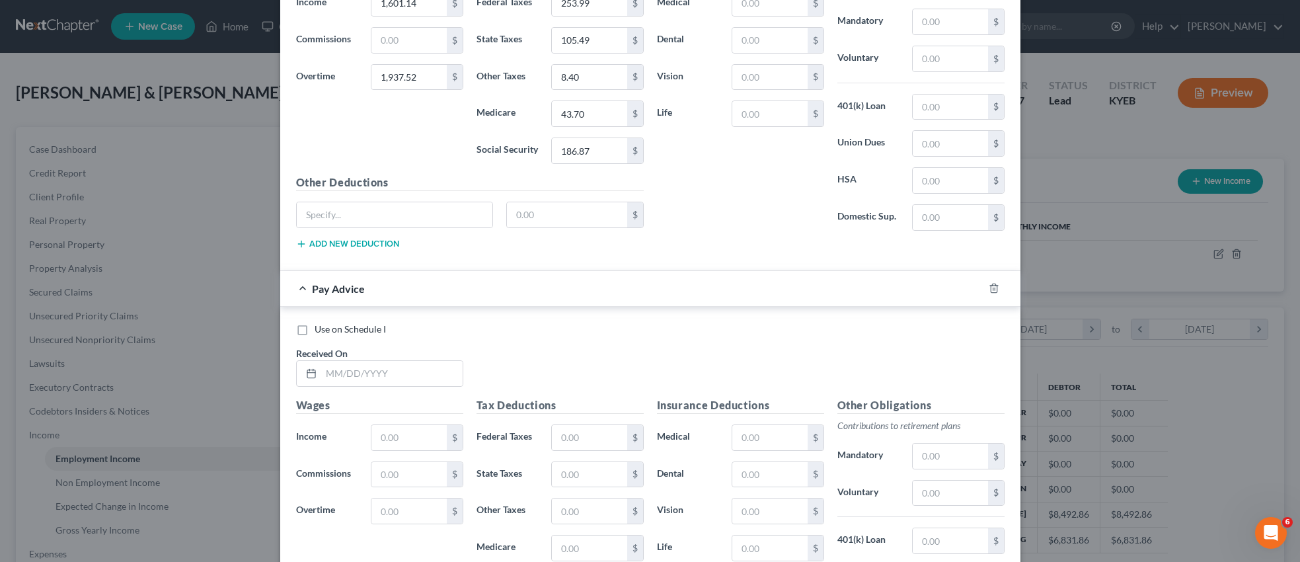
scroll to position [2169, 0]
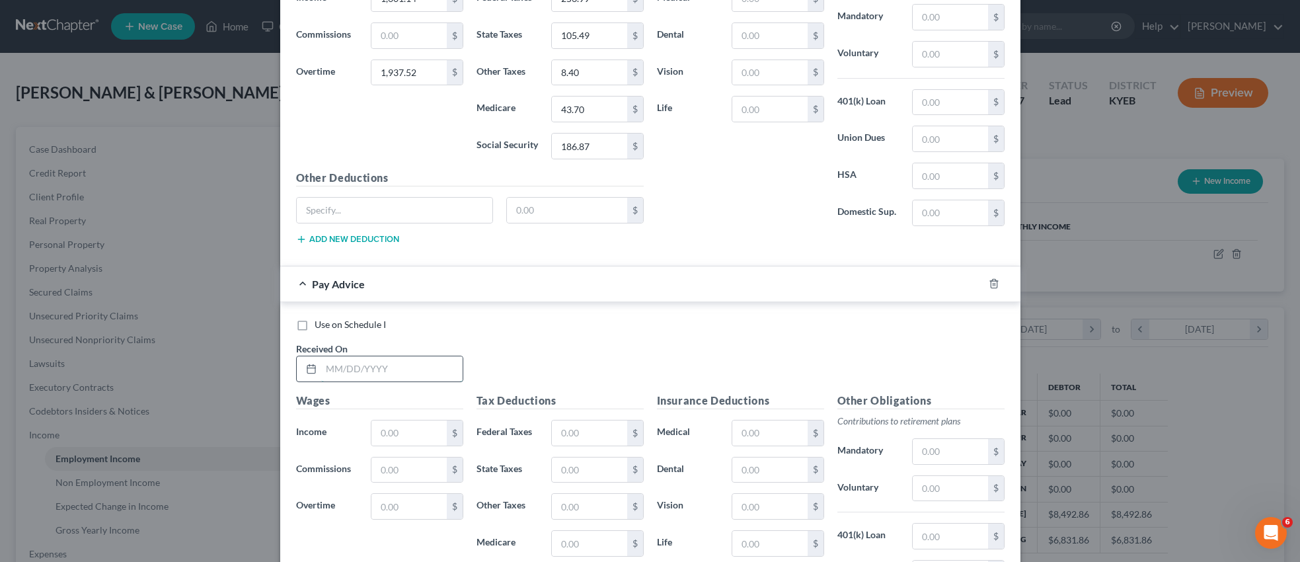
click at [418, 372] on input "text" at bounding box center [391, 368] width 141 height 25
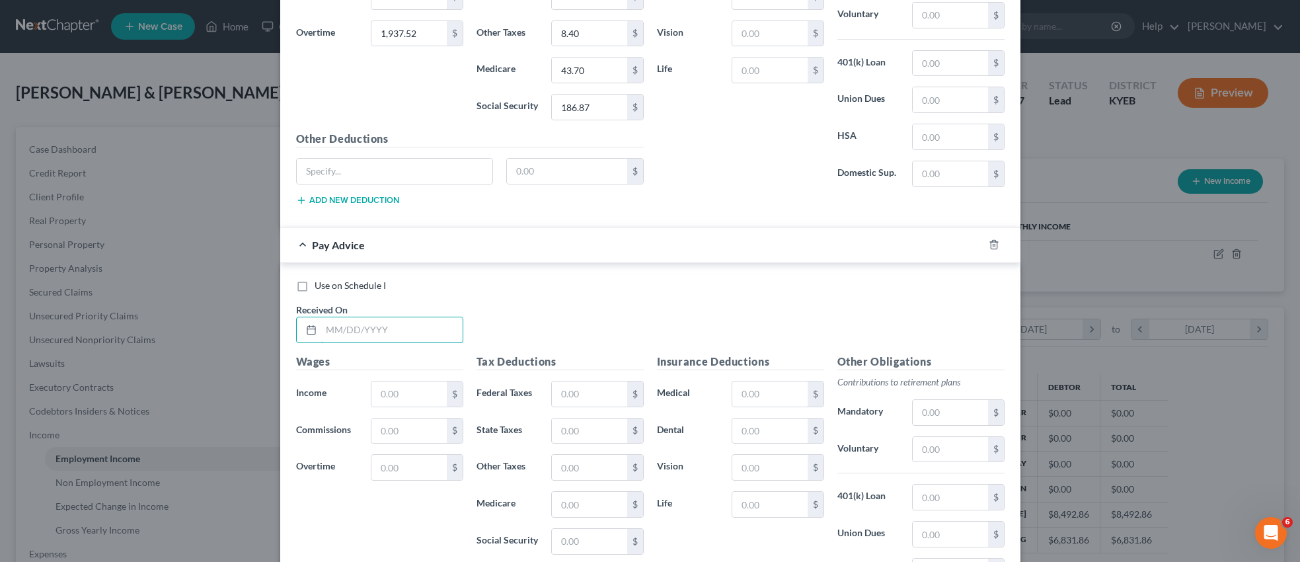
scroll to position [2379, 0]
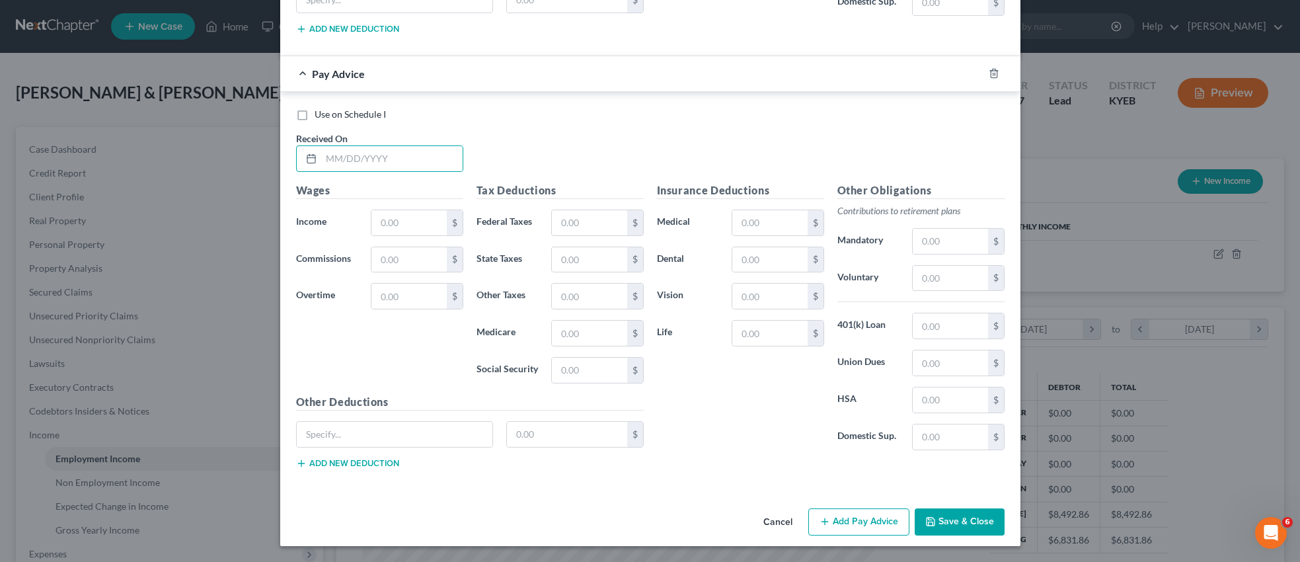
click at [973, 518] on button "Save & Close" at bounding box center [960, 522] width 90 height 28
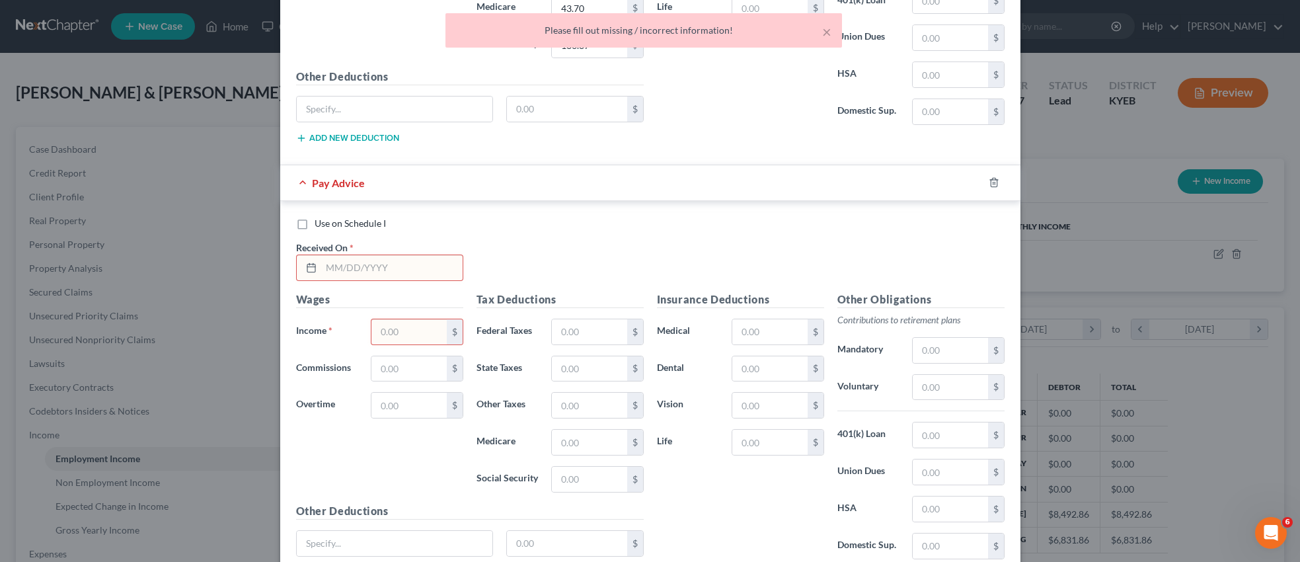
scroll to position [2268, 0]
click at [992, 185] on icon "button" at bounding box center [994, 185] width 11 height 11
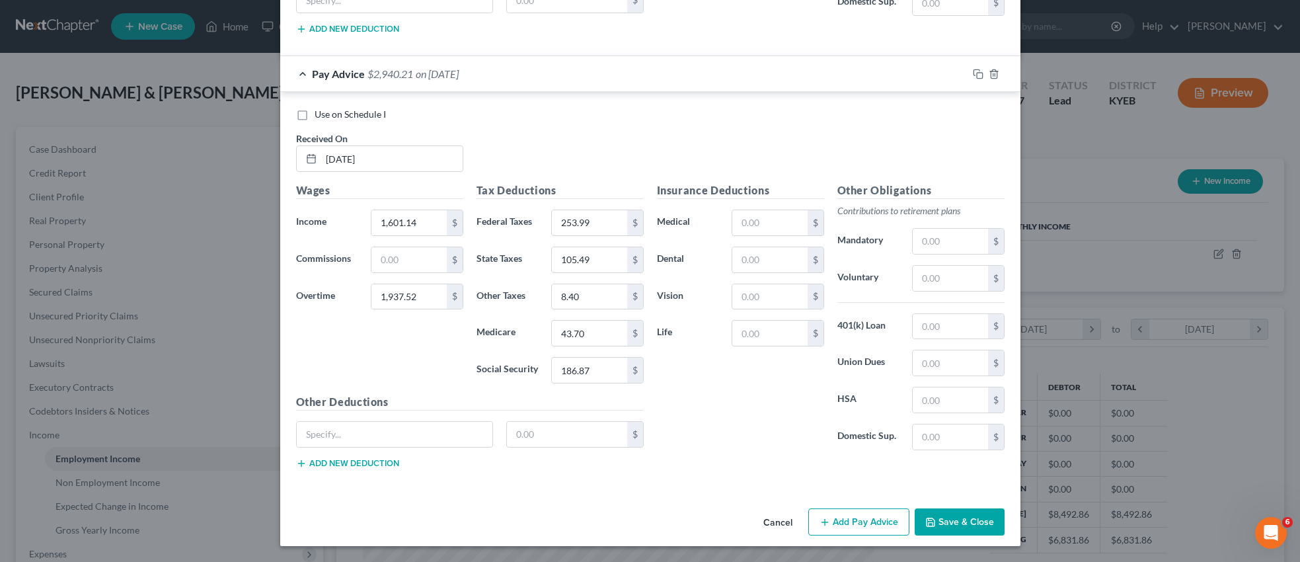
click at [964, 524] on button "Save & Close" at bounding box center [960, 522] width 90 height 28
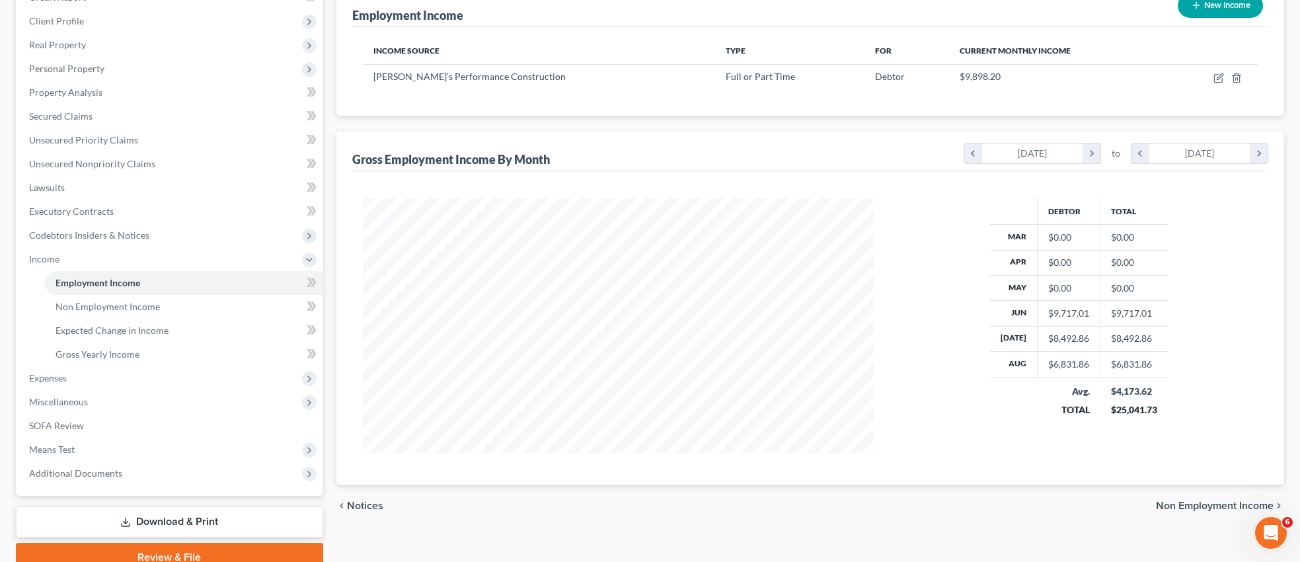
scroll to position [186, 0]
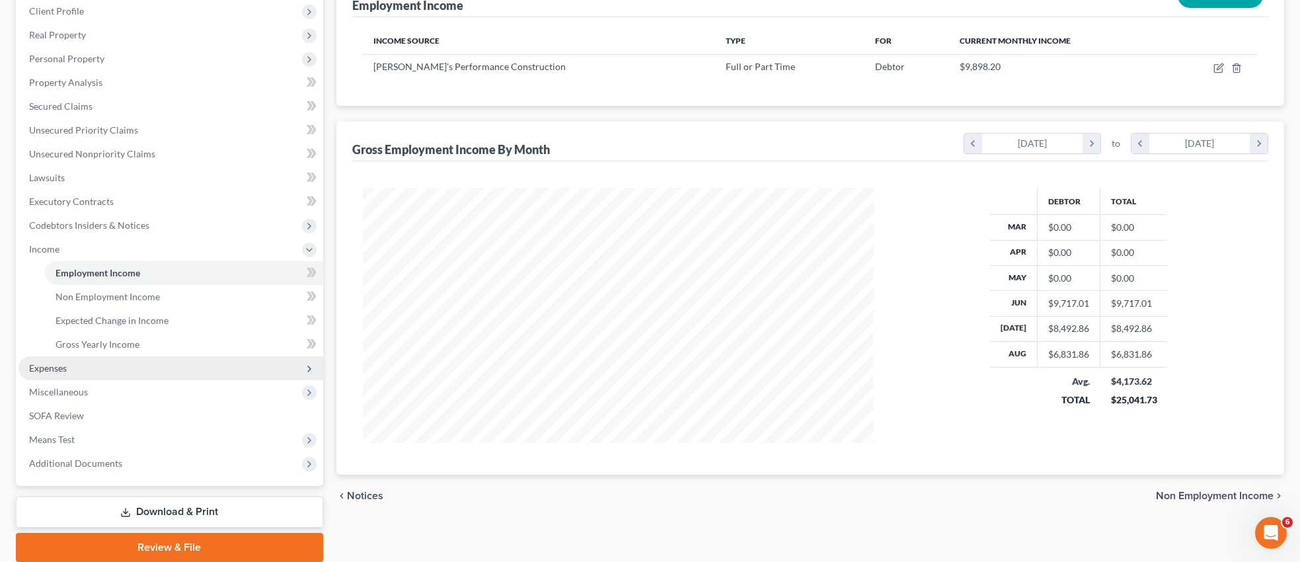
click at [64, 365] on span "Expenses" at bounding box center [48, 367] width 38 height 11
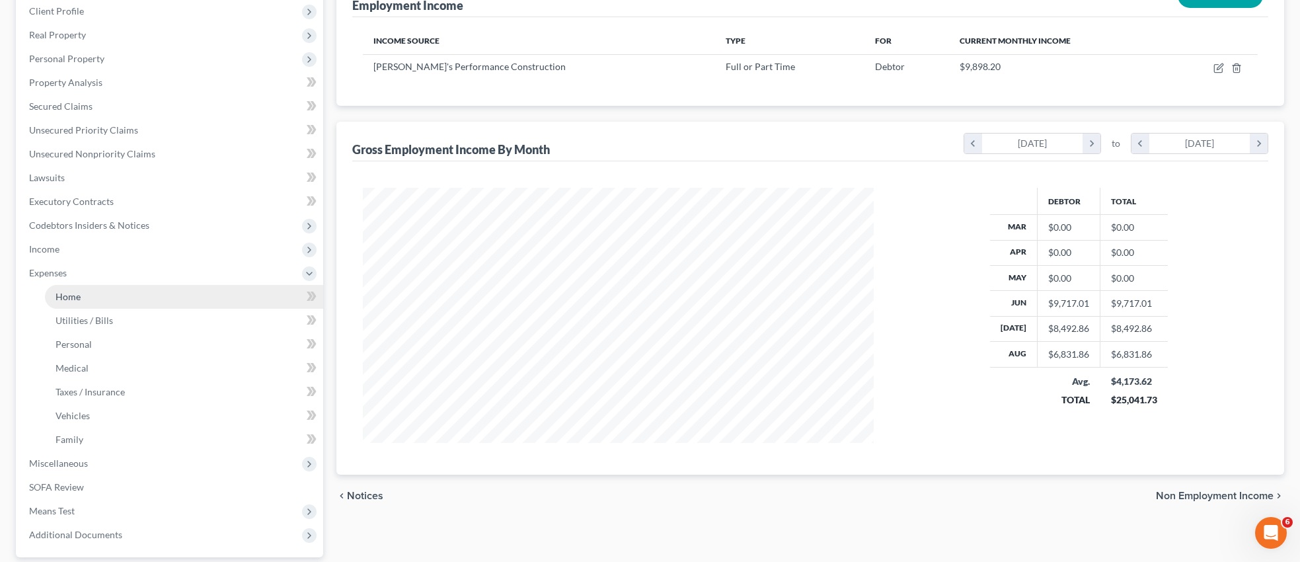
click at [78, 298] on span "Home" at bounding box center [68, 296] width 25 height 11
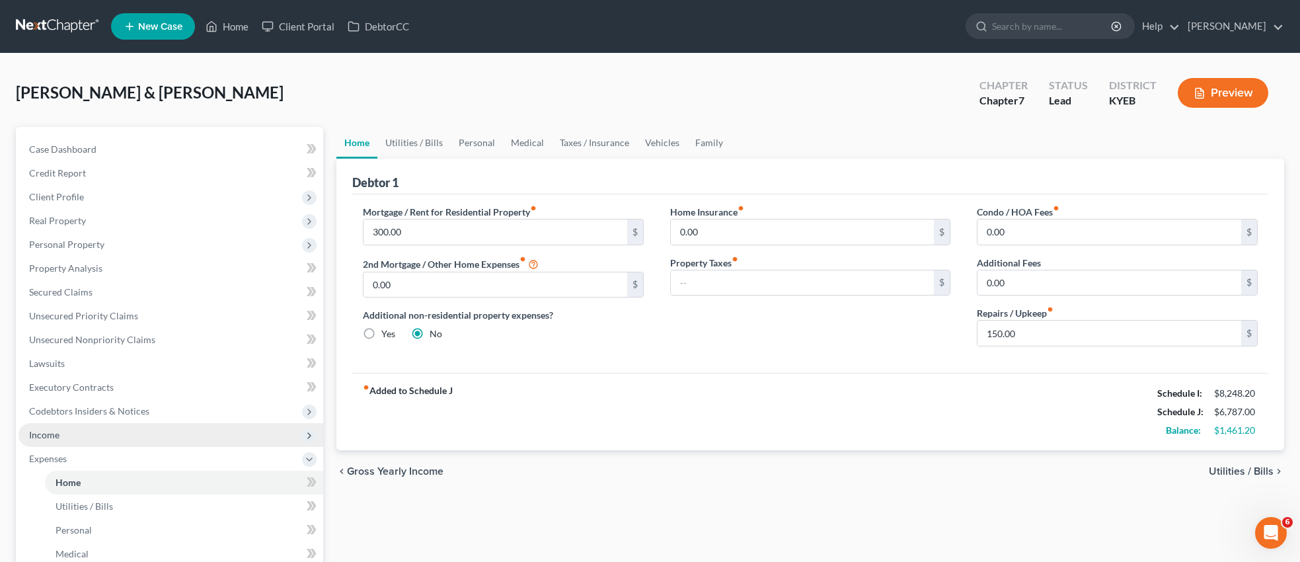
click at [60, 440] on span "Income" at bounding box center [171, 435] width 305 height 24
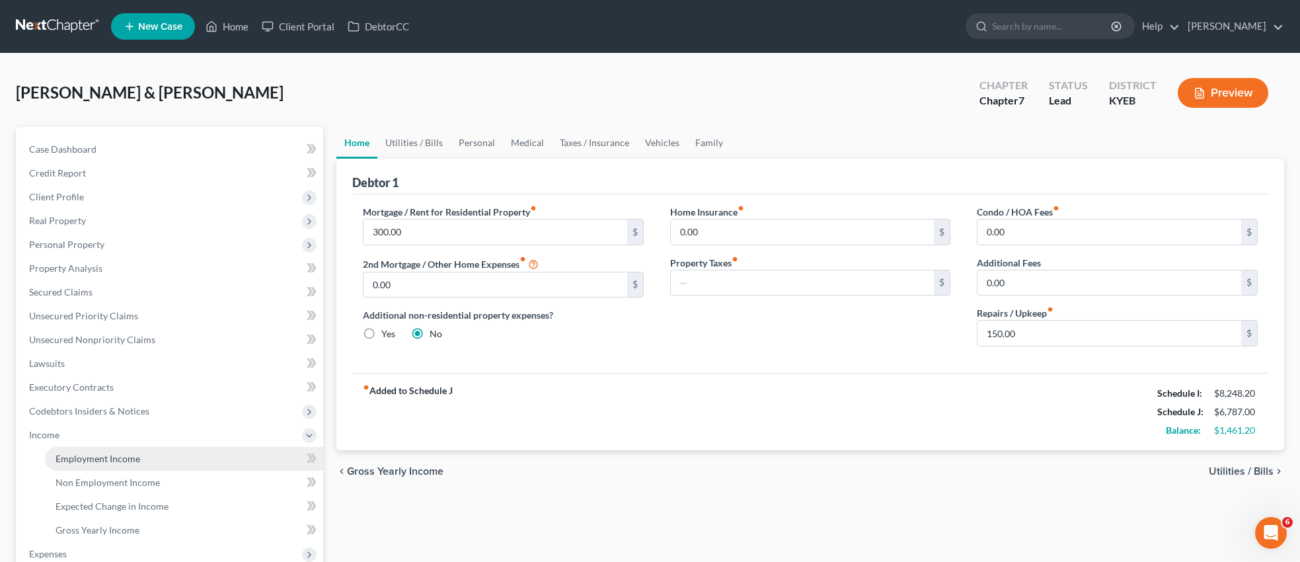
click at [133, 453] on span "Employment Income" at bounding box center [98, 458] width 85 height 11
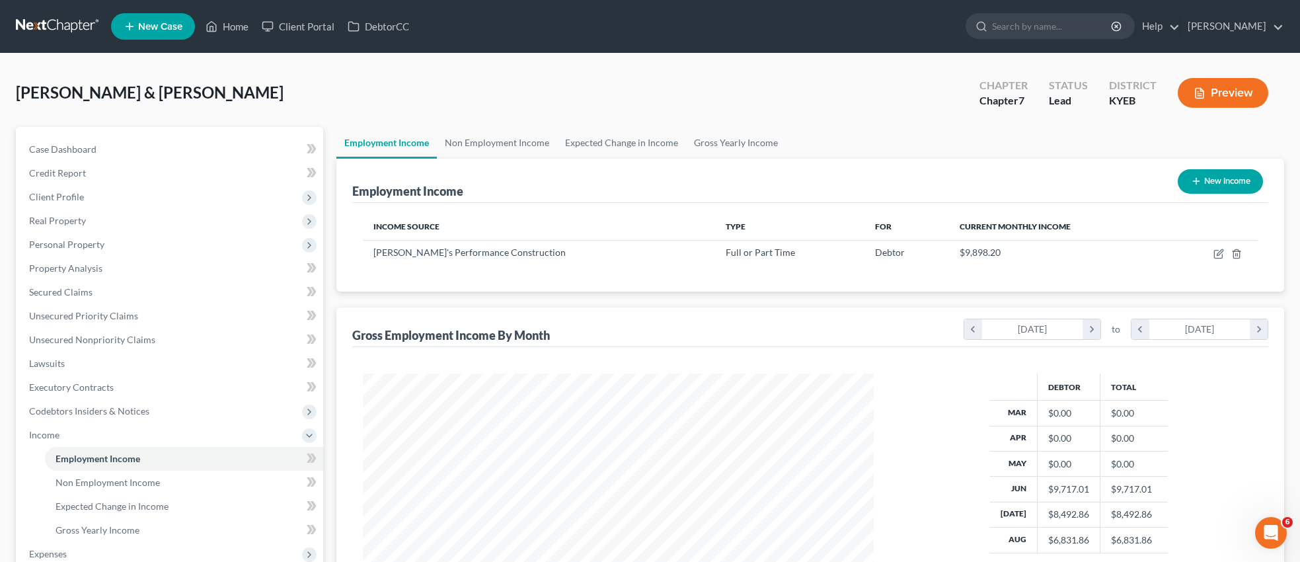
scroll to position [255, 537]
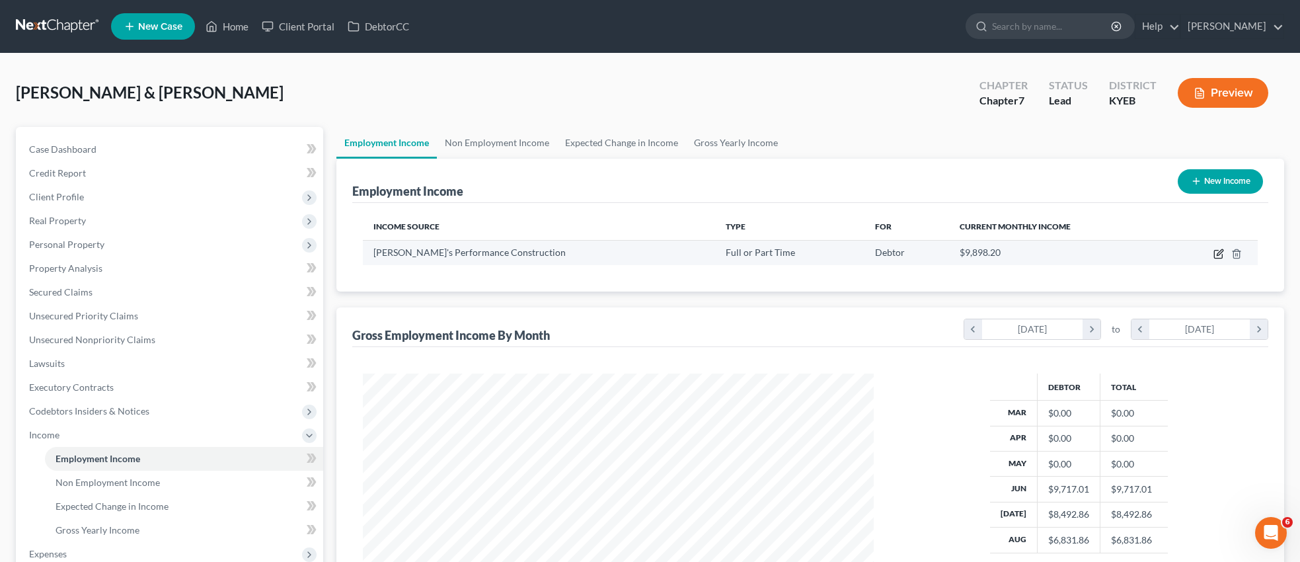
click at [1220, 253] on icon "button" at bounding box center [1220, 252] width 6 height 6
select select "0"
select select "51"
select select "3"
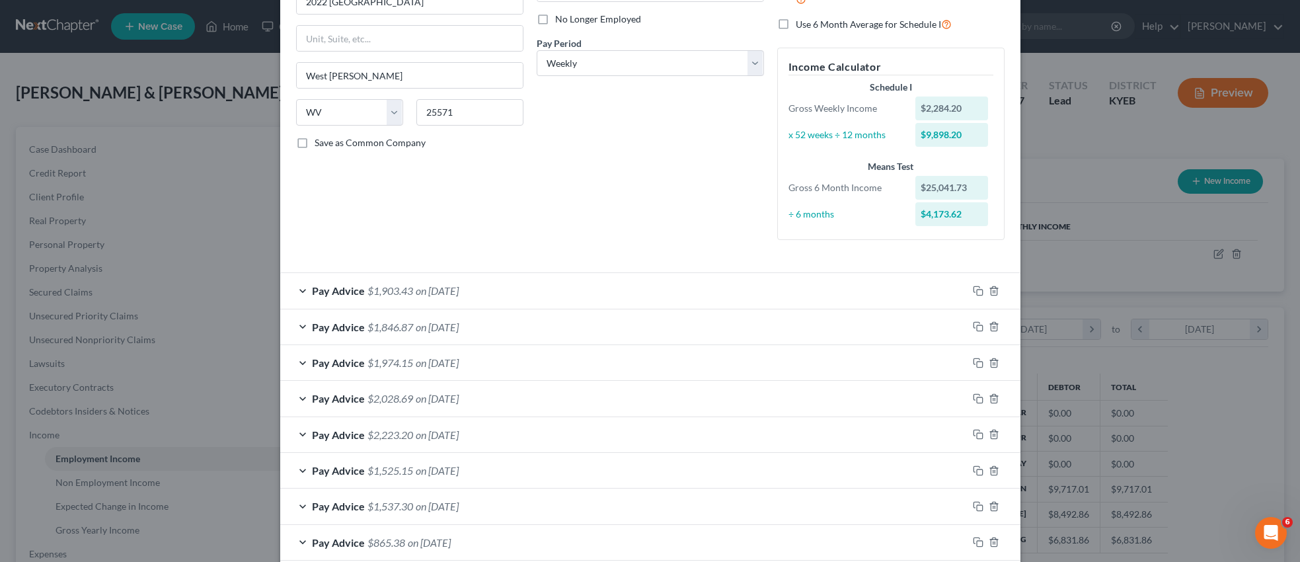
scroll to position [168, 0]
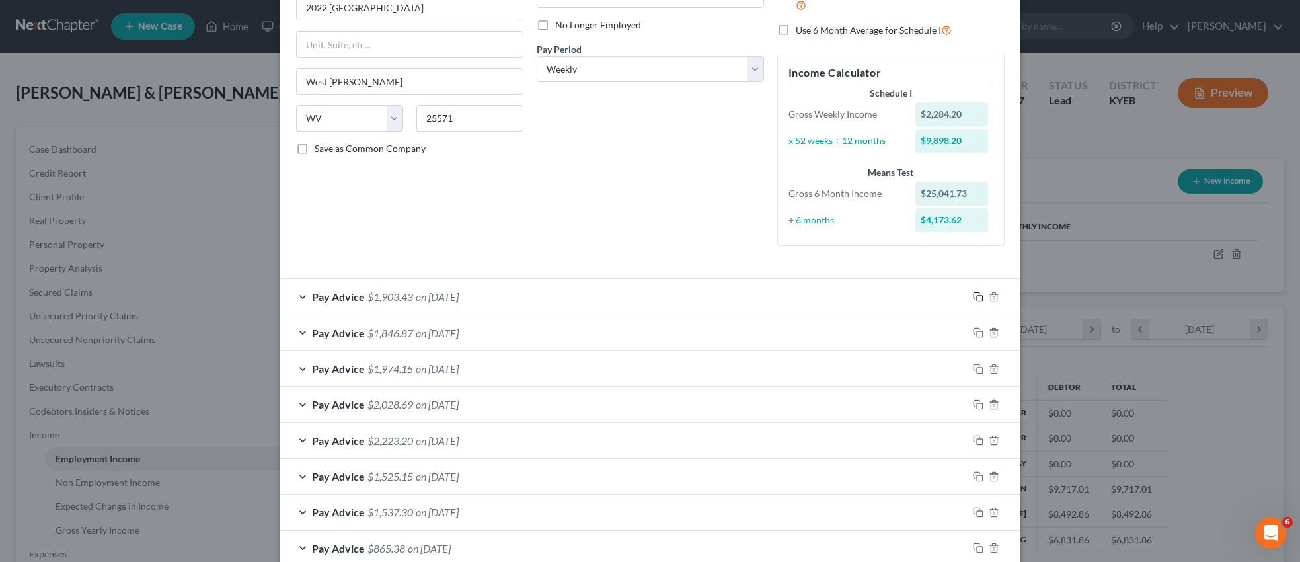
click at [978, 297] on icon "button" at bounding box center [978, 297] width 11 height 11
click at [977, 296] on rect "button" at bounding box center [980, 299] width 6 height 6
click at [303, 295] on div "Pay Advice $1,903.43 on [DATE]" at bounding box center [624, 296] width 688 height 35
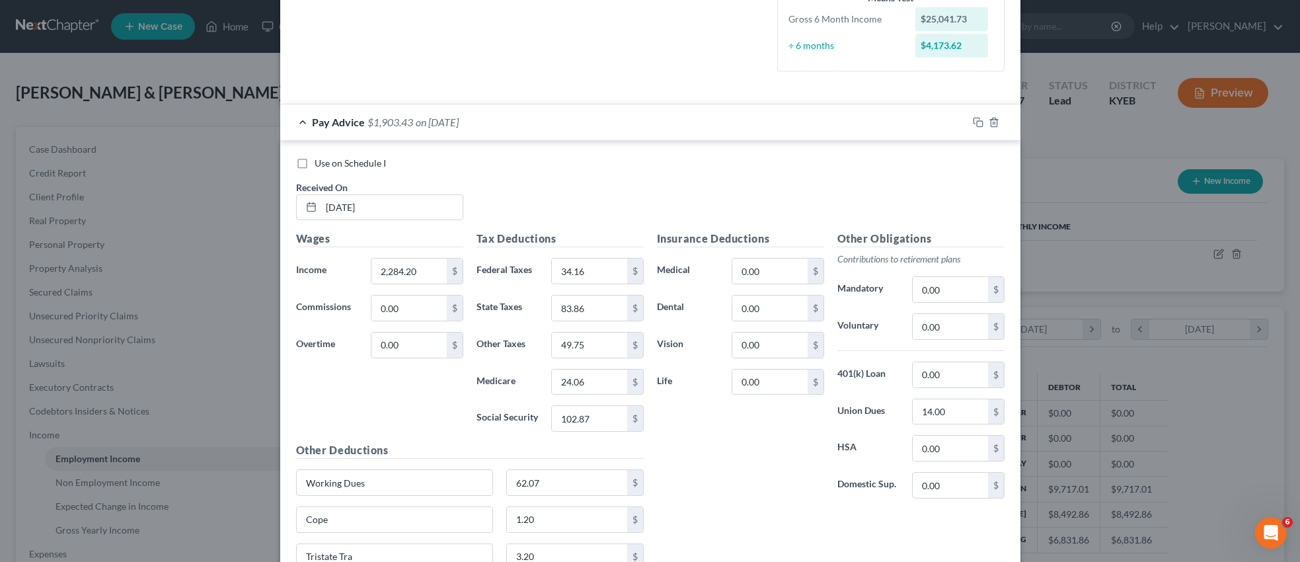
scroll to position [282, 0]
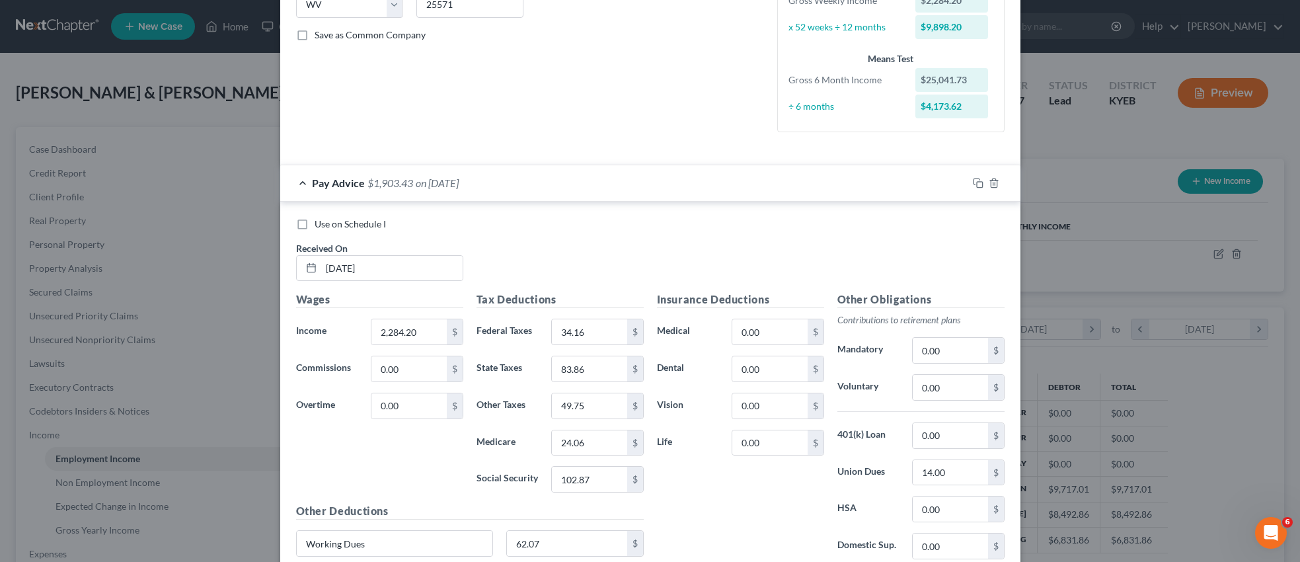
click at [315, 225] on label "Use on Schedule I" at bounding box center [350, 224] width 71 height 13
click at [320, 225] on input "Use on Schedule I" at bounding box center [324, 222] width 9 height 9
checkbox input "true"
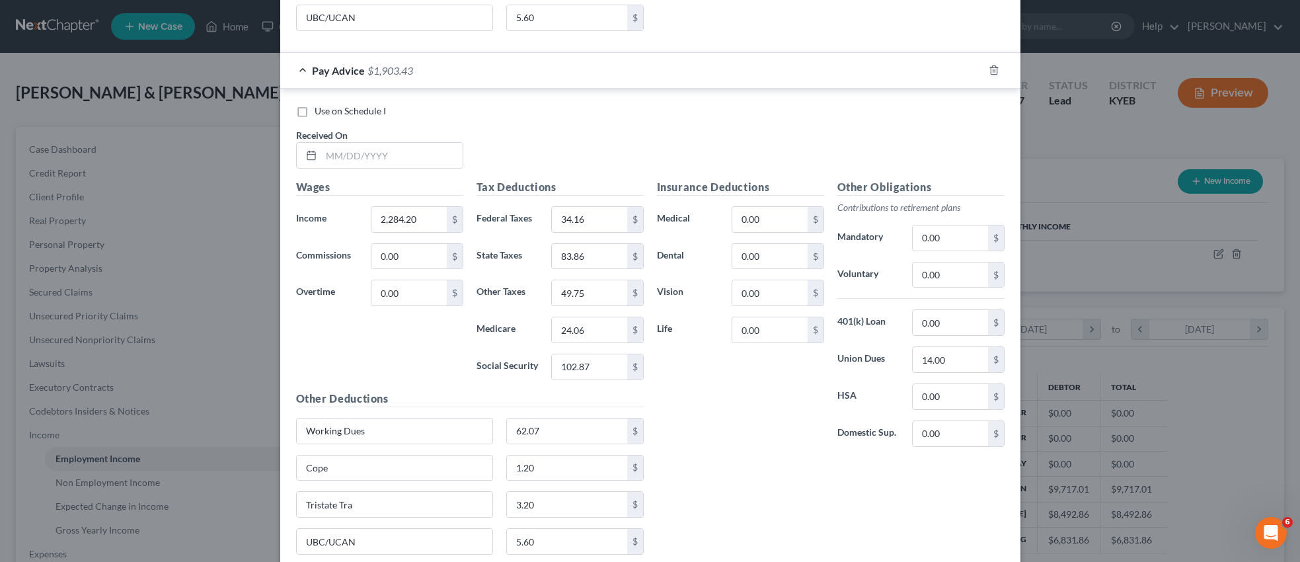
scroll to position [1887, 0]
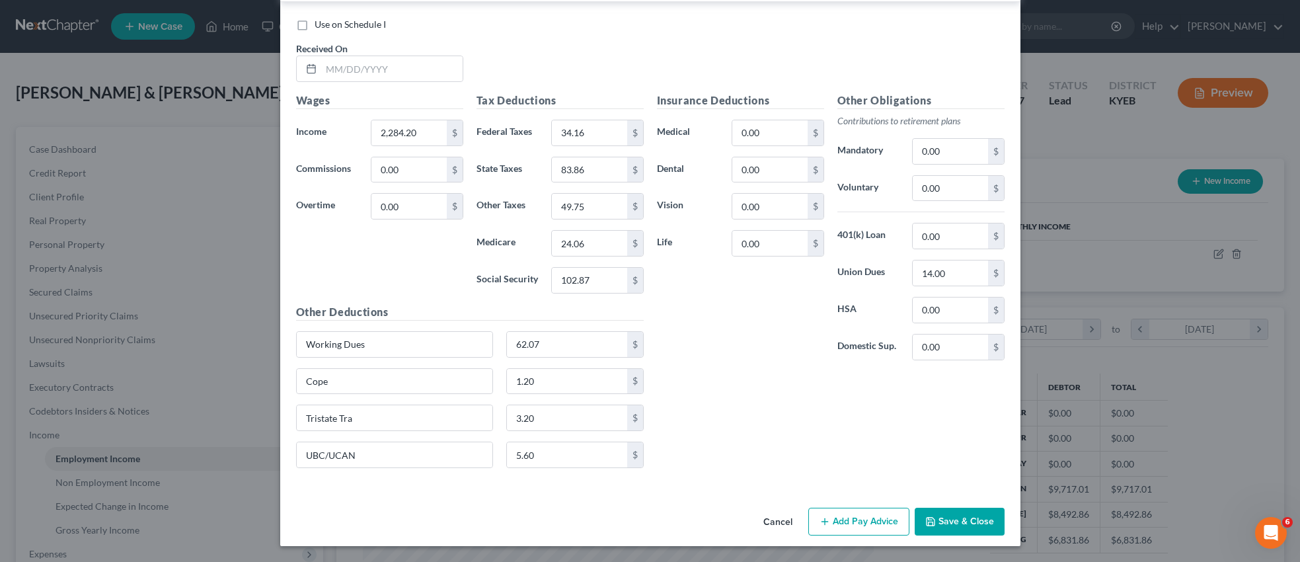
click at [975, 525] on button "Save & Close" at bounding box center [960, 522] width 90 height 28
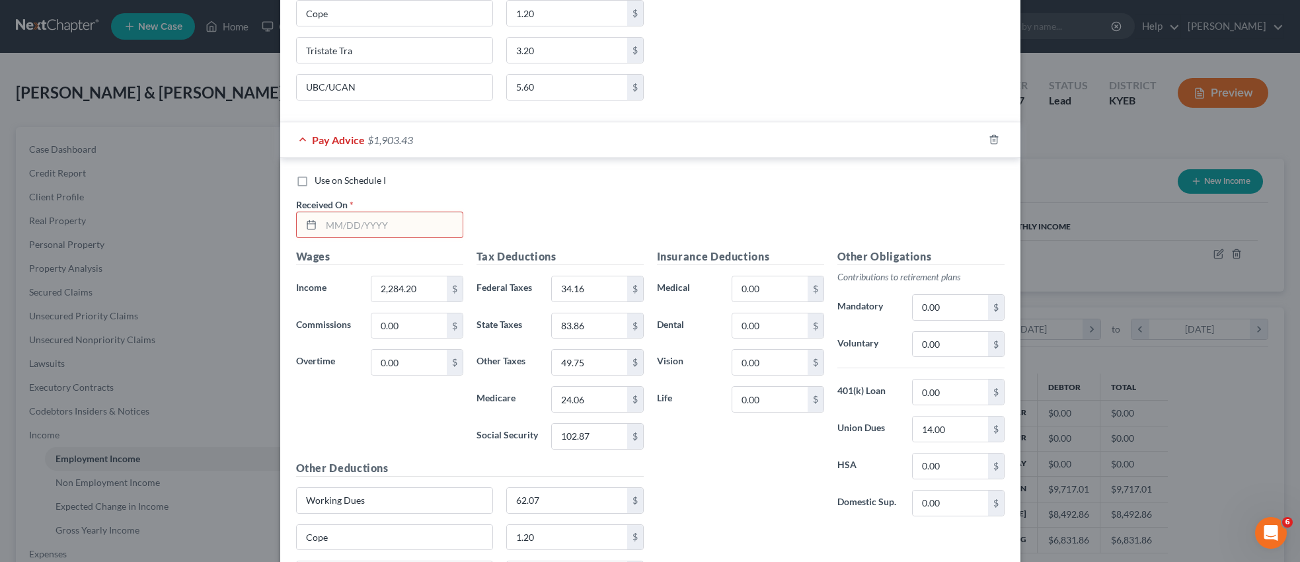
scroll to position [1726, 0]
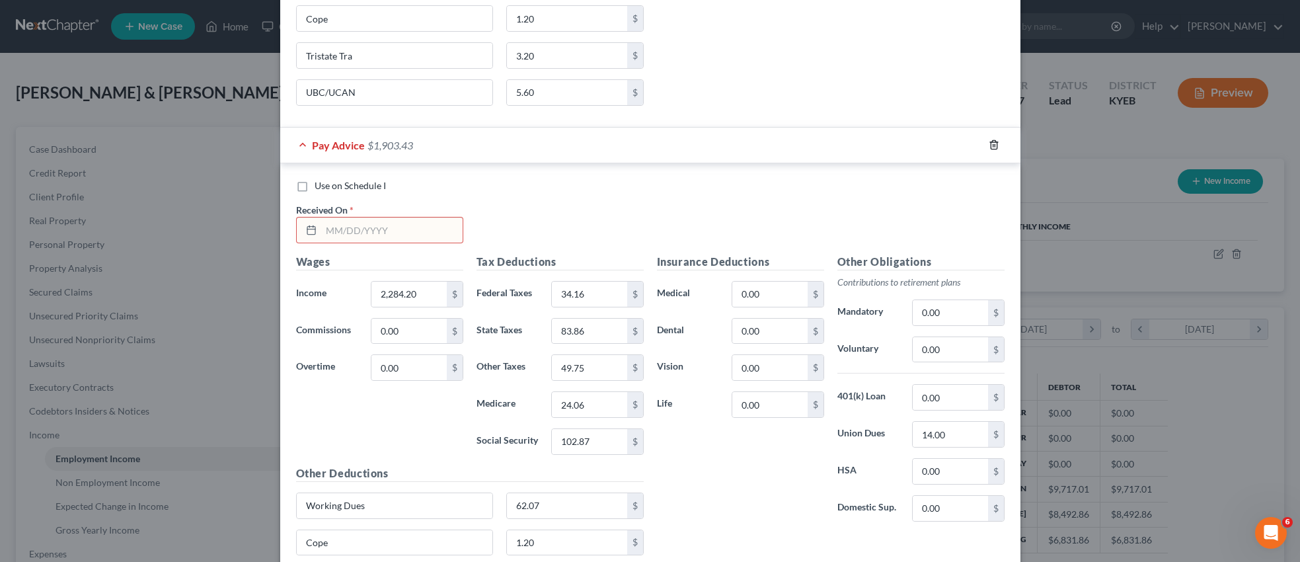
click at [995, 145] on line "button" at bounding box center [995, 146] width 0 height 3
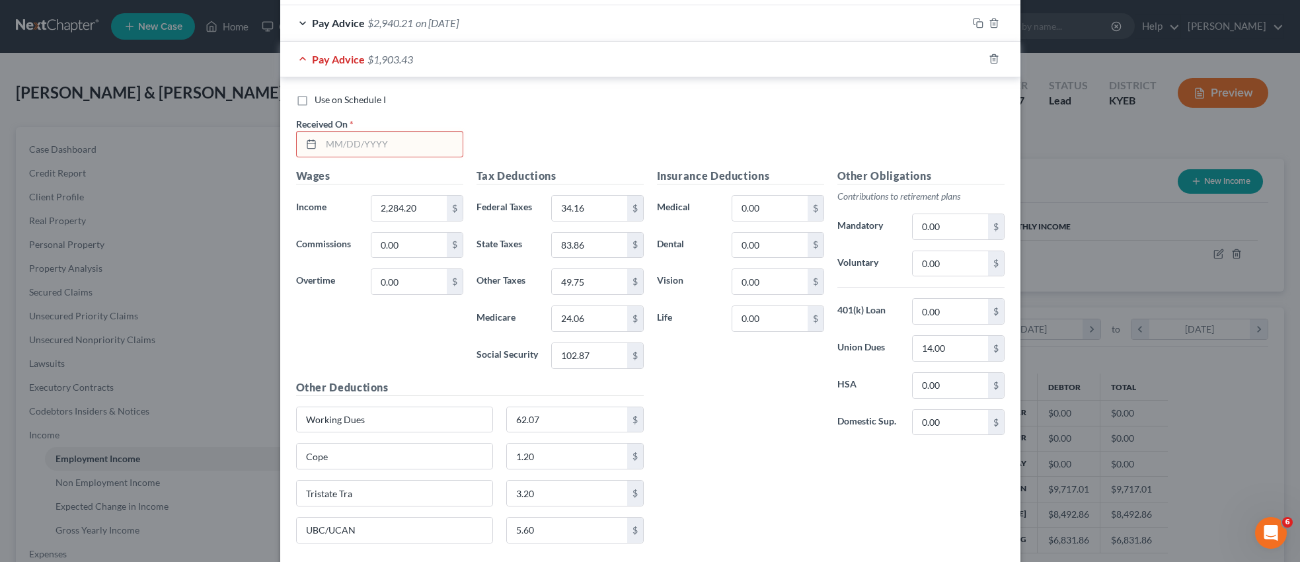
scroll to position [1289, 0]
click at [391, 142] on input "text" at bounding box center [391, 143] width 141 height 25
type input "0"
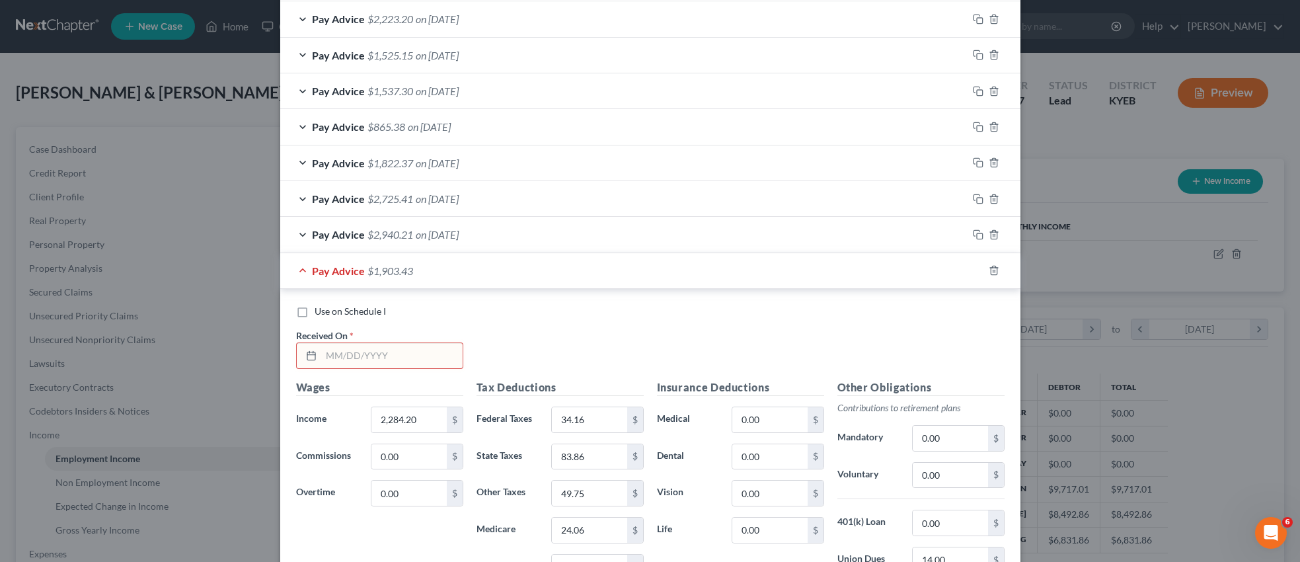
scroll to position [1103, 0]
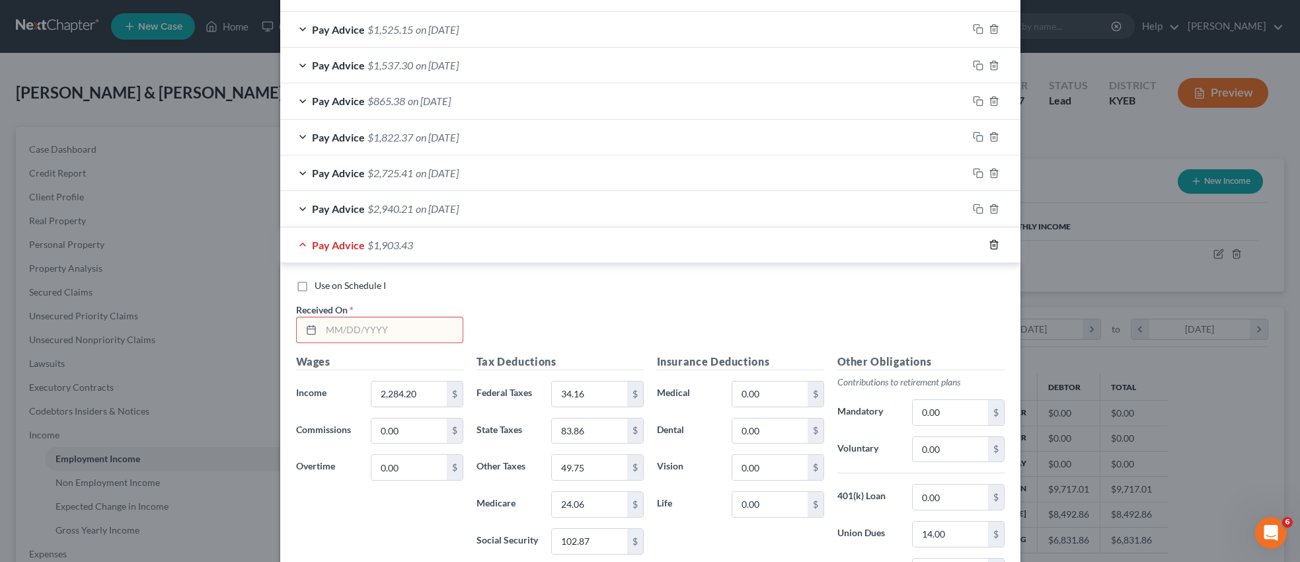
click at [994, 247] on icon "button" at bounding box center [994, 244] width 11 height 11
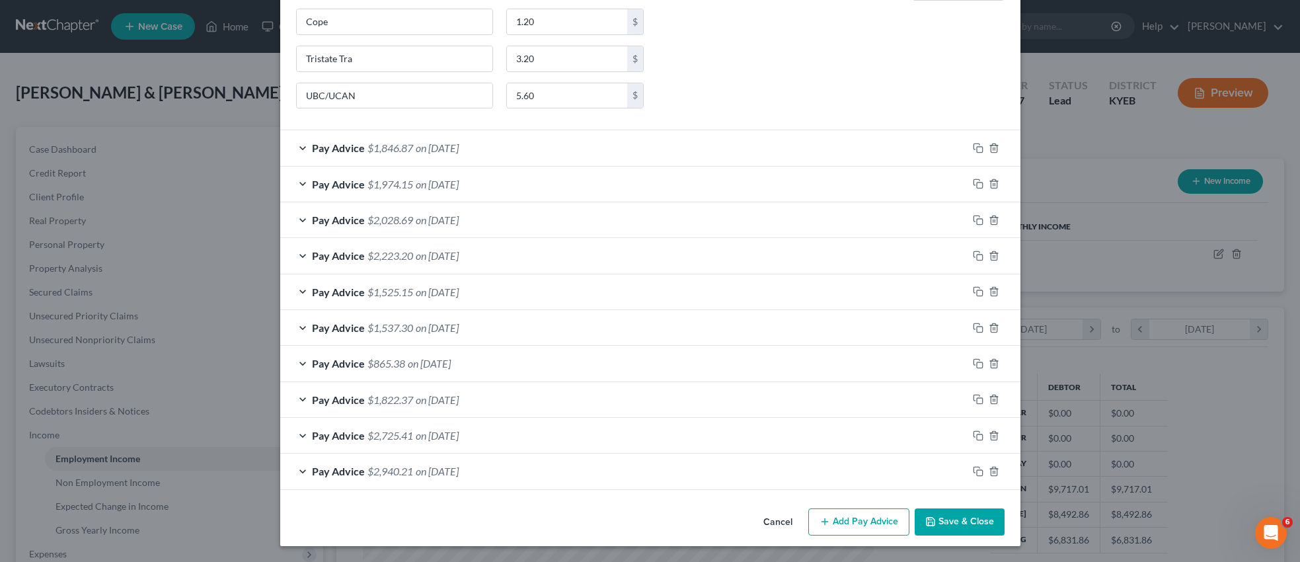
scroll to position [840, 0]
click at [962, 524] on button "Save & Close" at bounding box center [960, 522] width 90 height 28
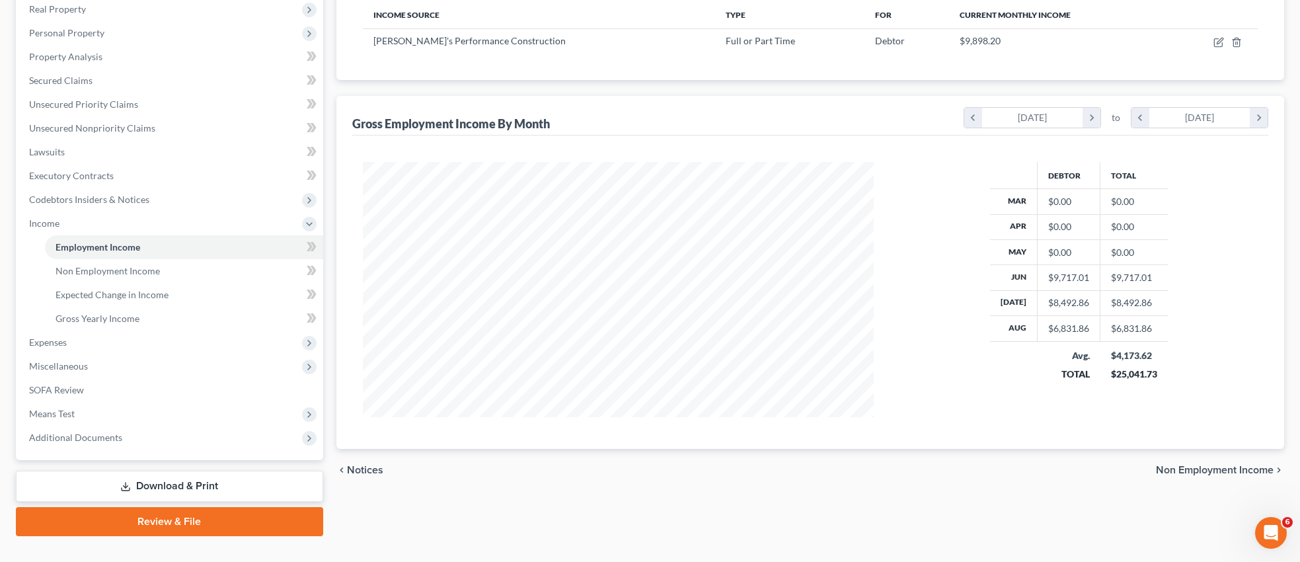
scroll to position [208, 0]
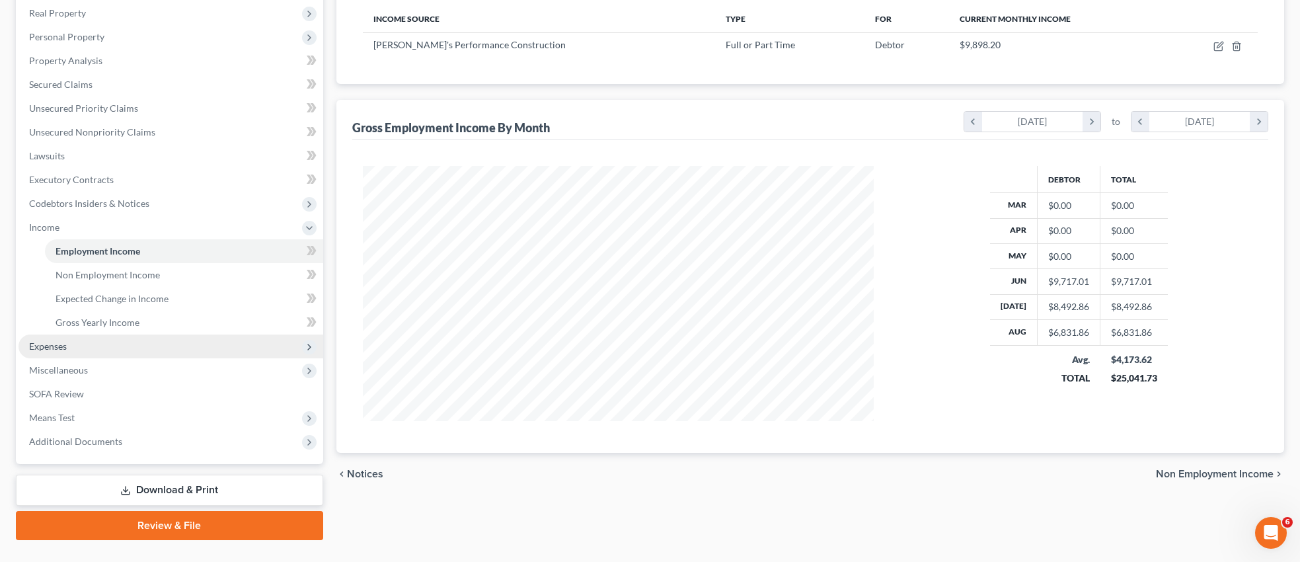
click at [67, 344] on span "Expenses" at bounding box center [171, 347] width 305 height 24
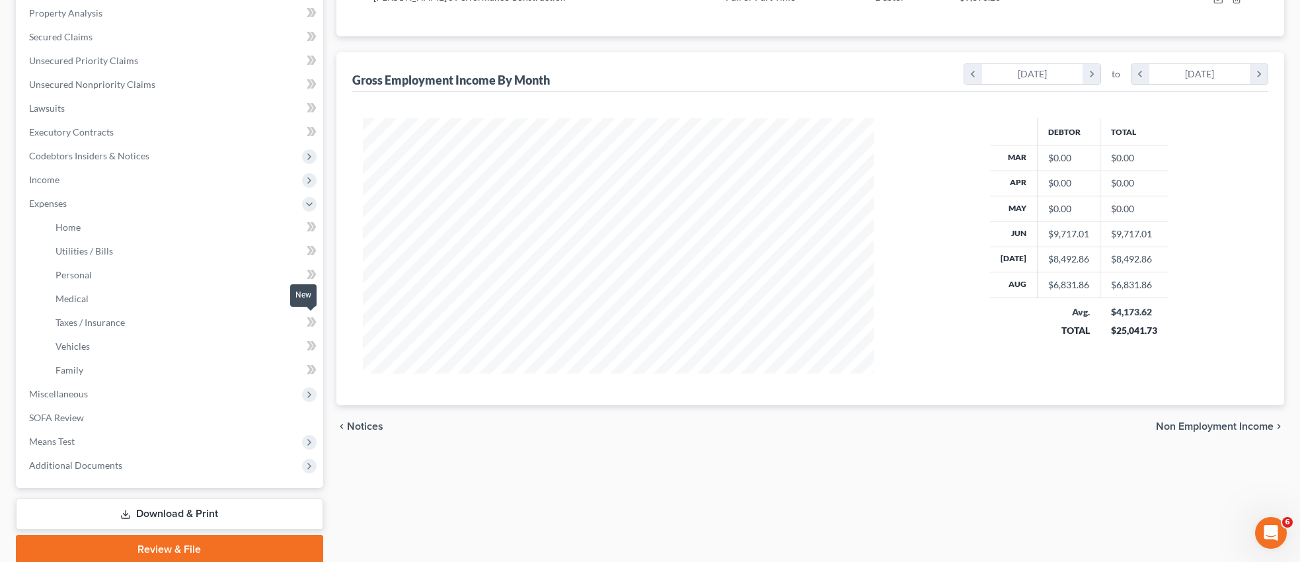
scroll to position [306, 0]
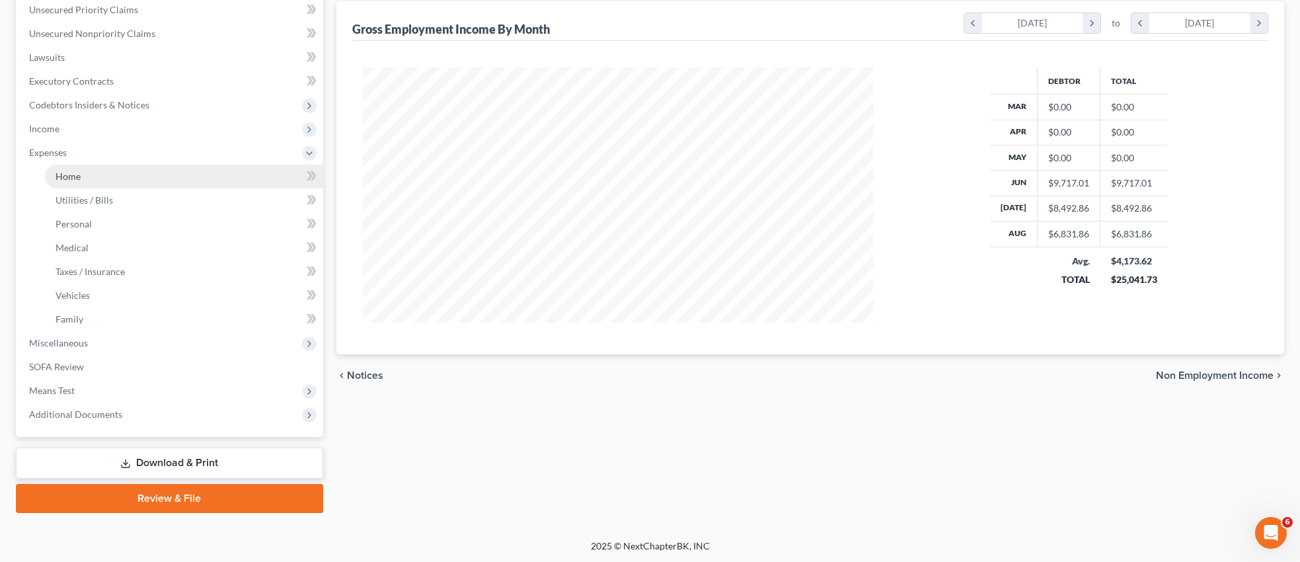
click at [67, 177] on span "Home" at bounding box center [68, 176] width 25 height 11
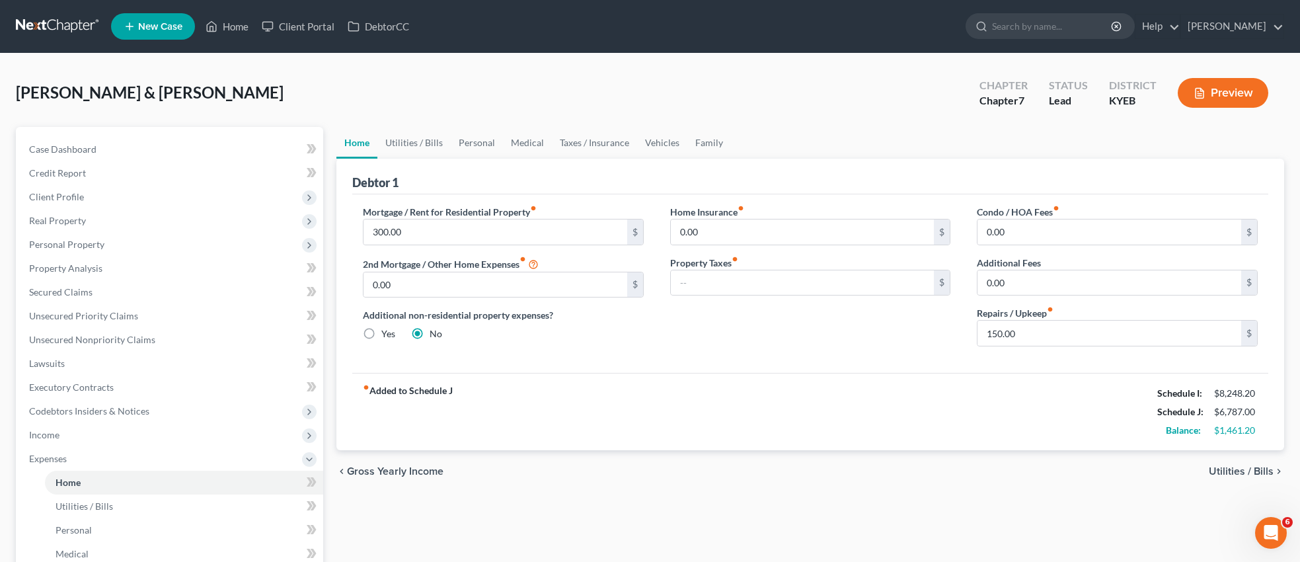
click at [1271, 469] on span "Utilities / Bills" at bounding box center [1241, 471] width 65 height 11
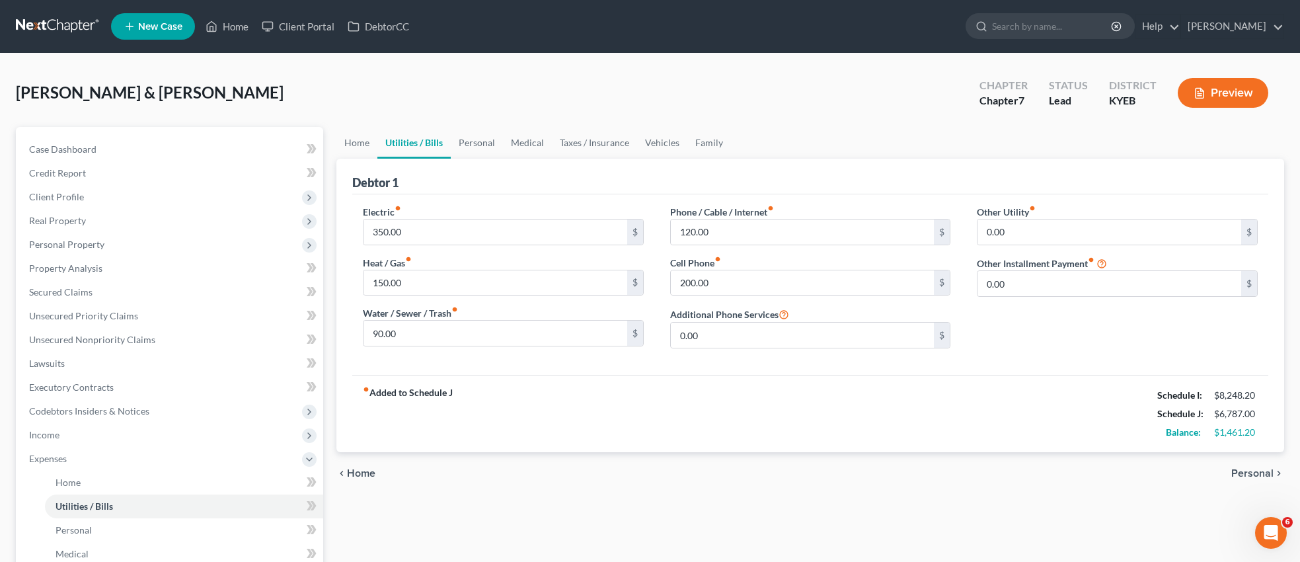
click at [1249, 472] on span "Personal" at bounding box center [1253, 473] width 42 height 11
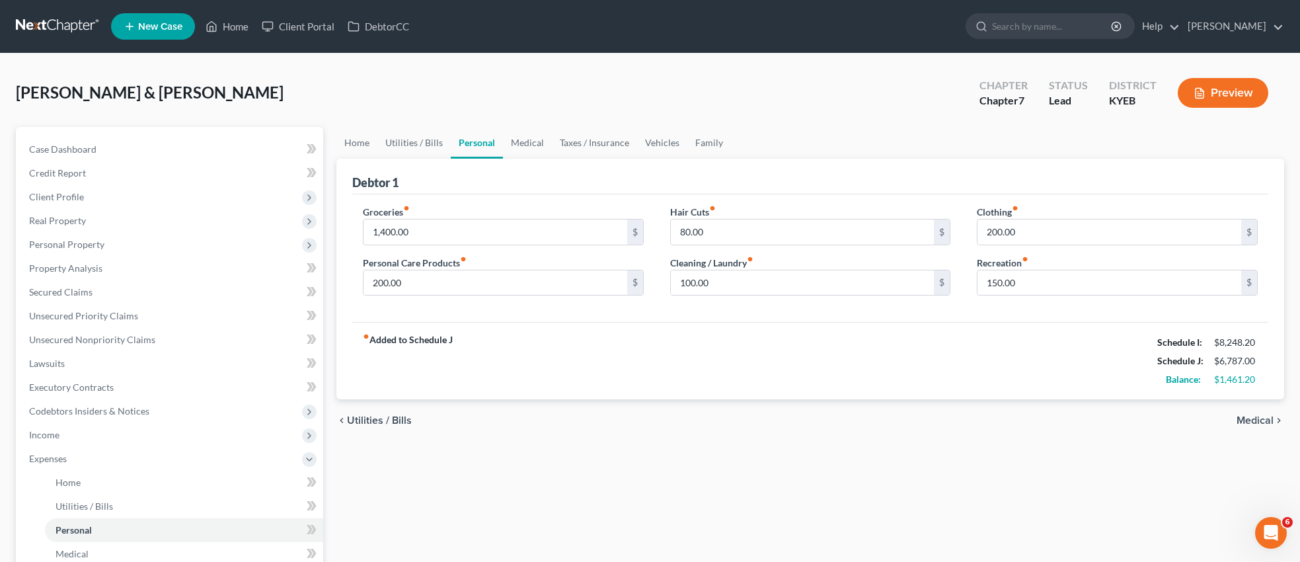
click at [1254, 420] on span "Medical" at bounding box center [1255, 420] width 37 height 11
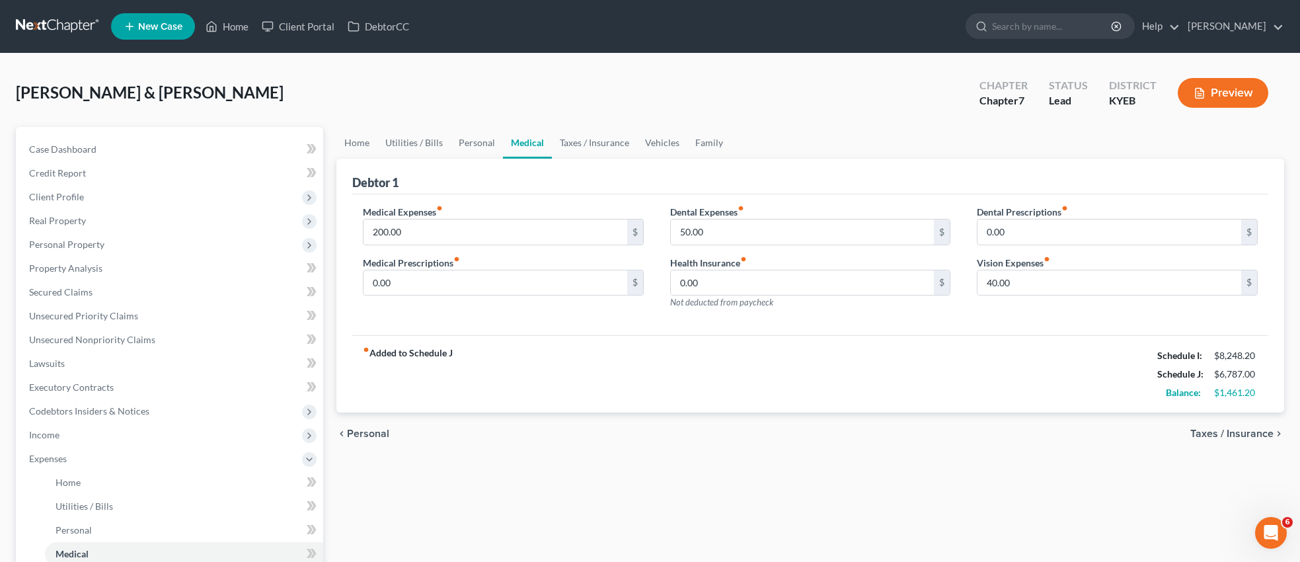
click at [1258, 432] on span "Taxes / Insurance" at bounding box center [1232, 433] width 83 height 11
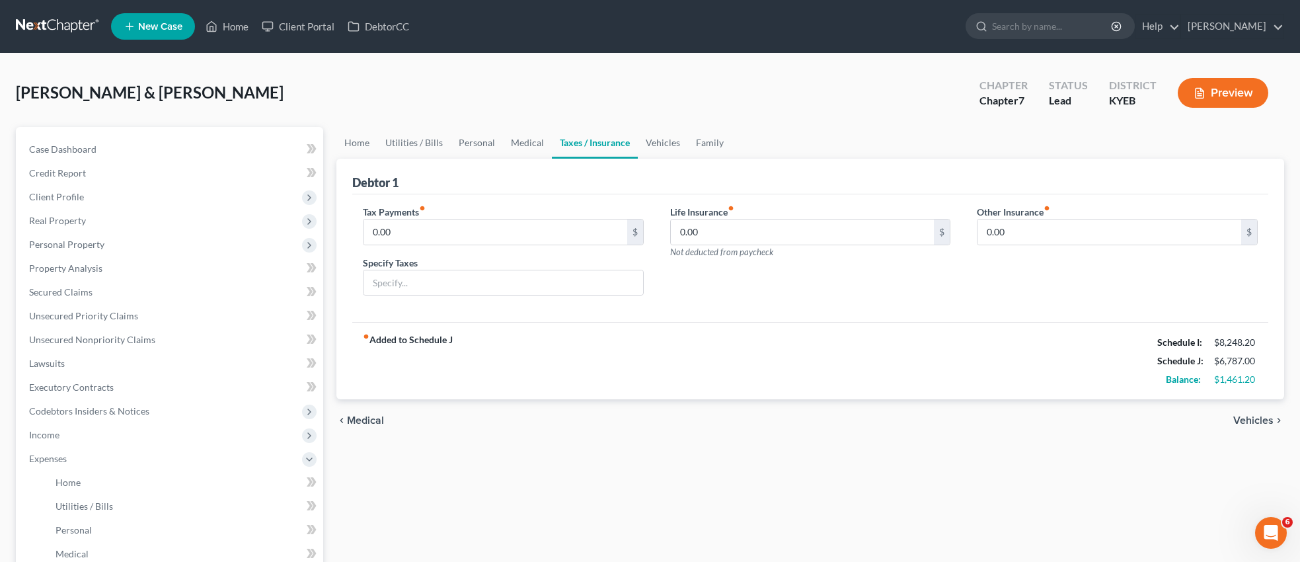
click at [1259, 420] on span "Vehicles" at bounding box center [1254, 420] width 40 height 11
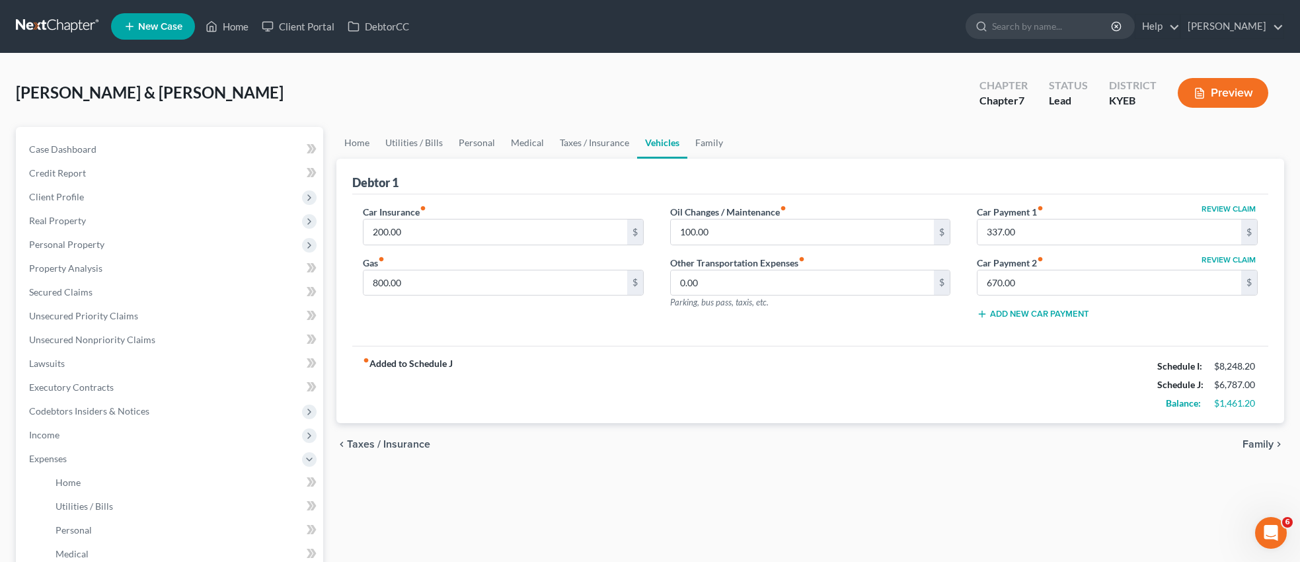
click at [1262, 442] on span "Family" at bounding box center [1258, 444] width 31 height 11
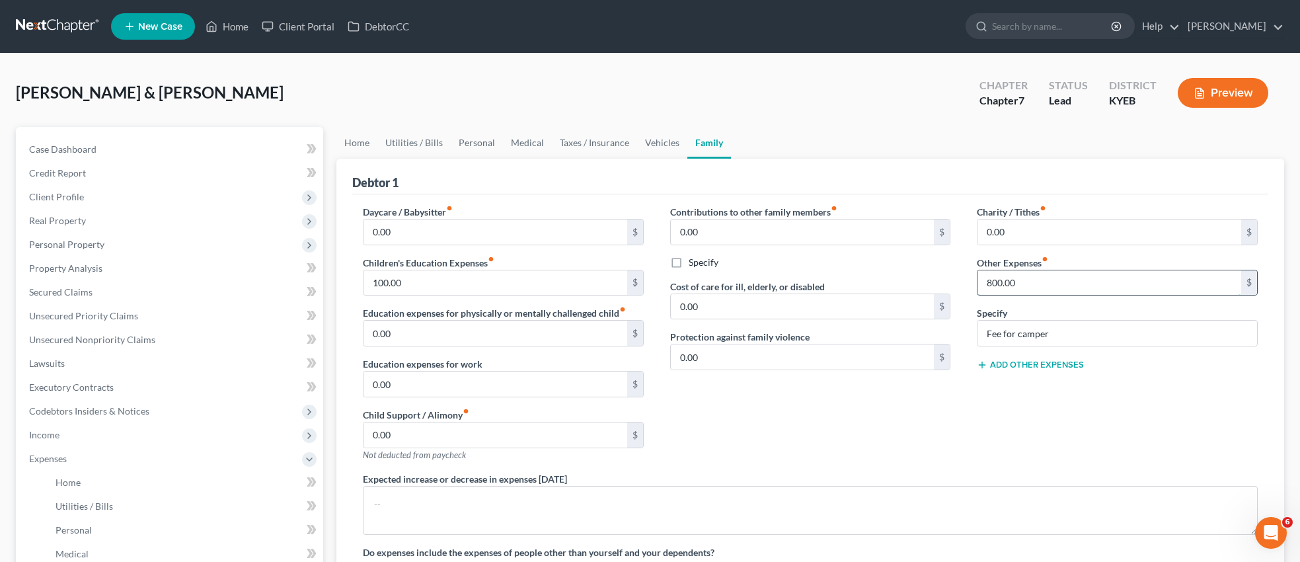
click at [1031, 284] on input "800.00" at bounding box center [1110, 282] width 264 height 25
type input "1,000.00"
click at [1038, 368] on button "Add Other Expenses" at bounding box center [1030, 365] width 107 height 11
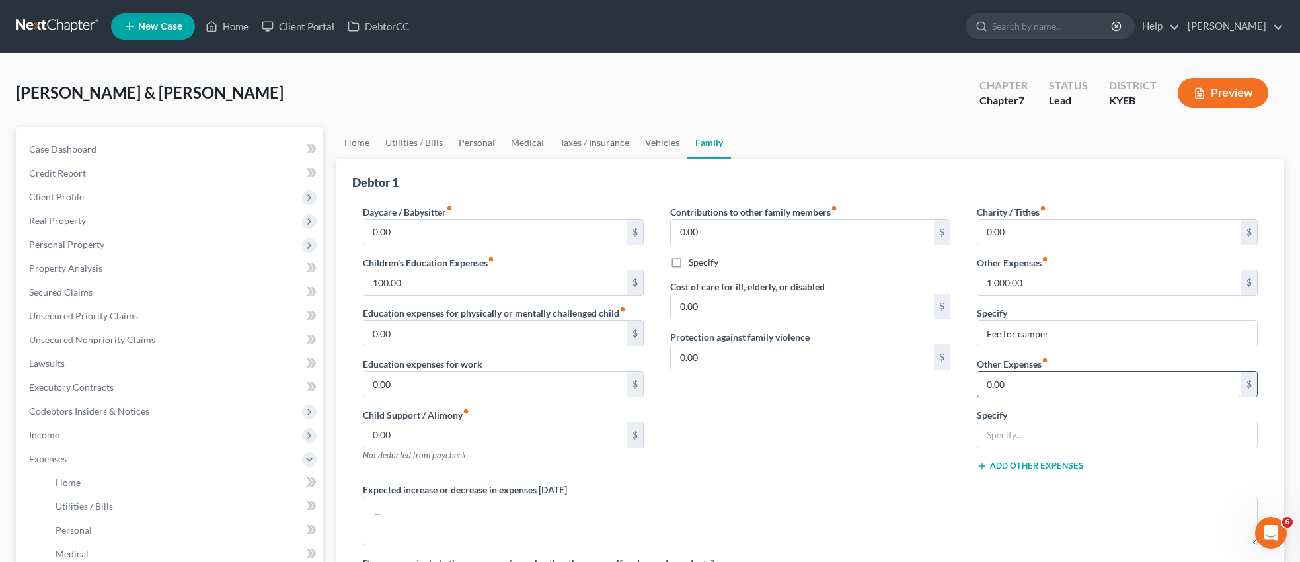
click at [1037, 379] on input "0.00" at bounding box center [1110, 384] width 264 height 25
type input "100.00"
click at [1034, 444] on input "text" at bounding box center [1118, 434] width 280 height 25
type input "z"
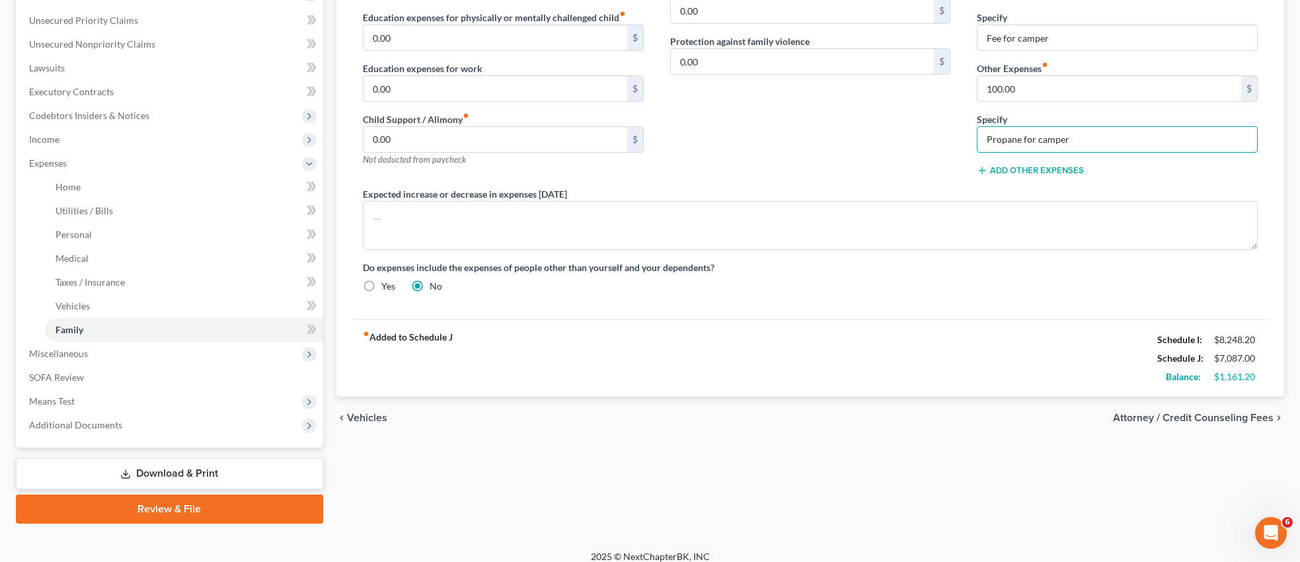
scroll to position [306, 0]
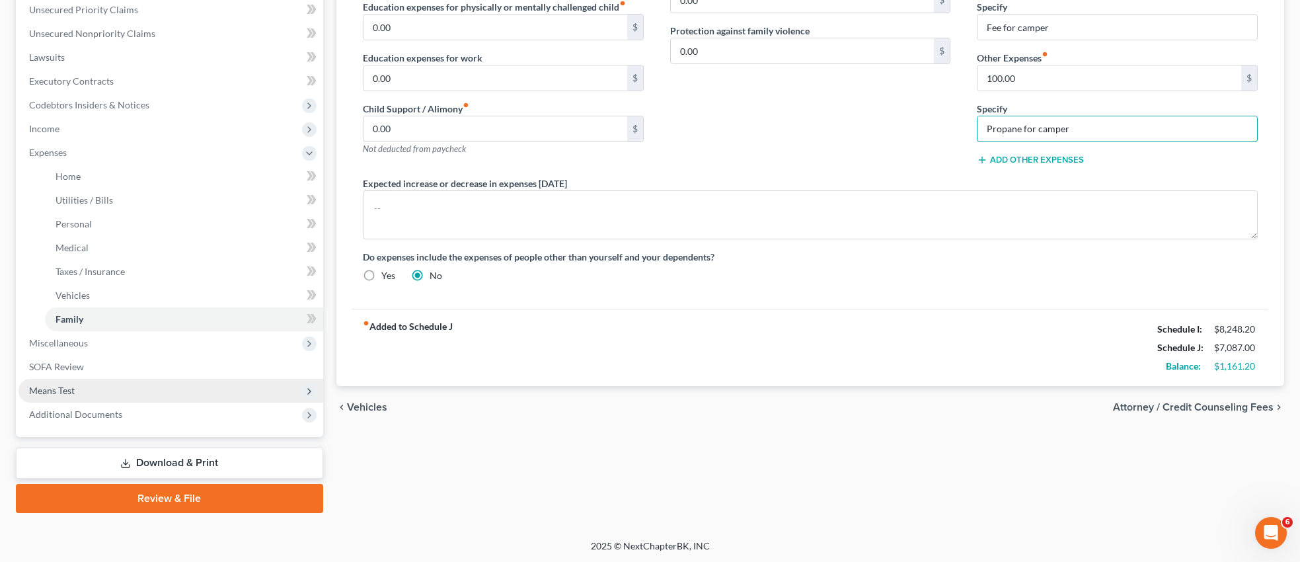
type input "Propane for camper"
click at [65, 394] on span "Means Test" at bounding box center [52, 390] width 46 height 11
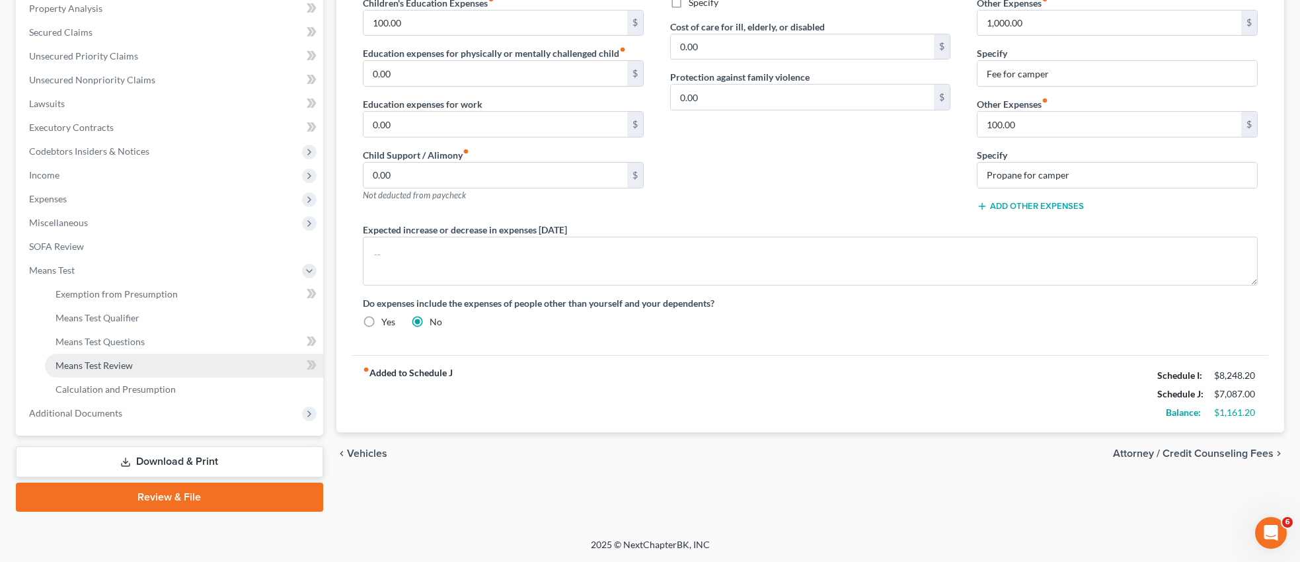
scroll to position [258, 0]
click at [110, 368] on span "Means Test Review" at bounding box center [94, 366] width 77 height 11
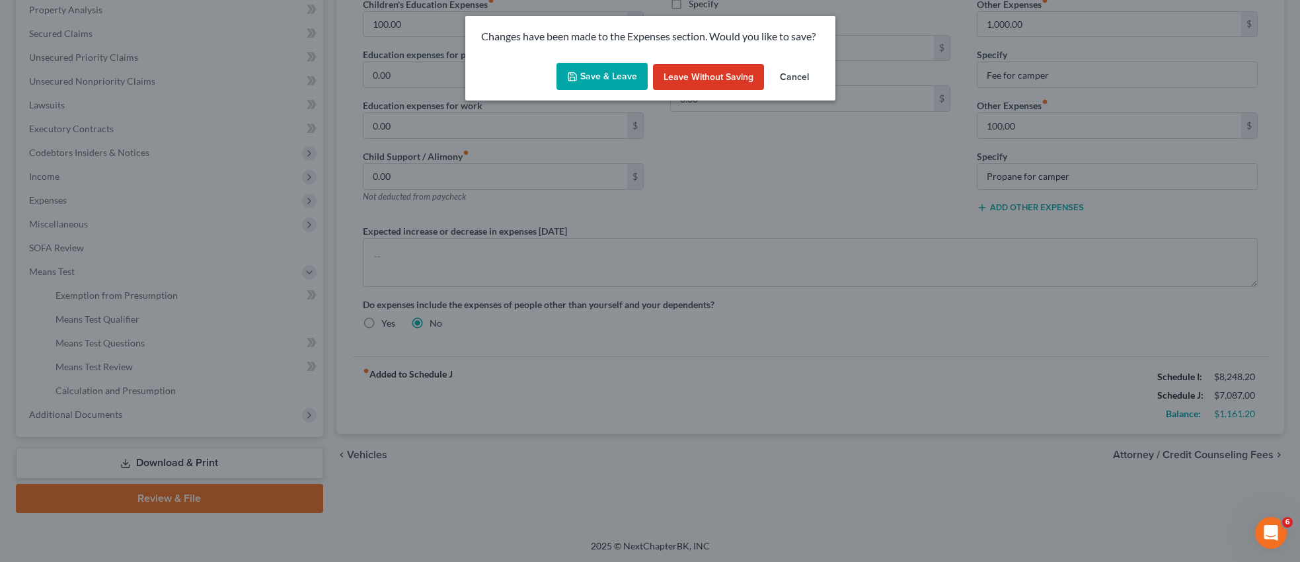
click at [629, 74] on button "Save & Leave" at bounding box center [602, 77] width 91 height 28
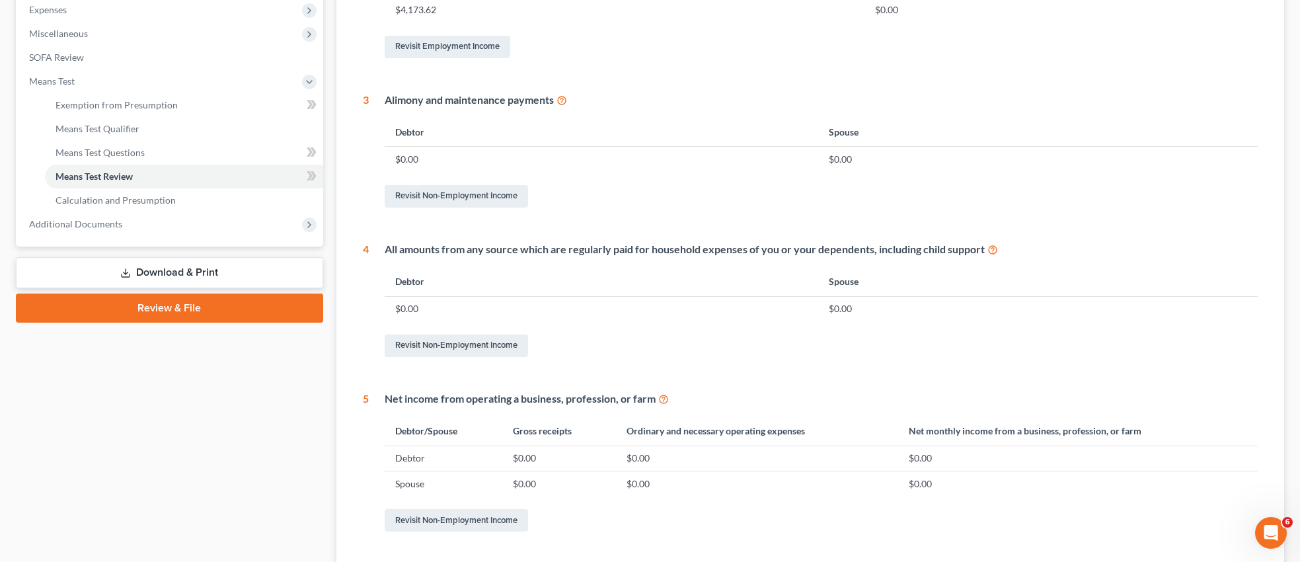
scroll to position [561, 0]
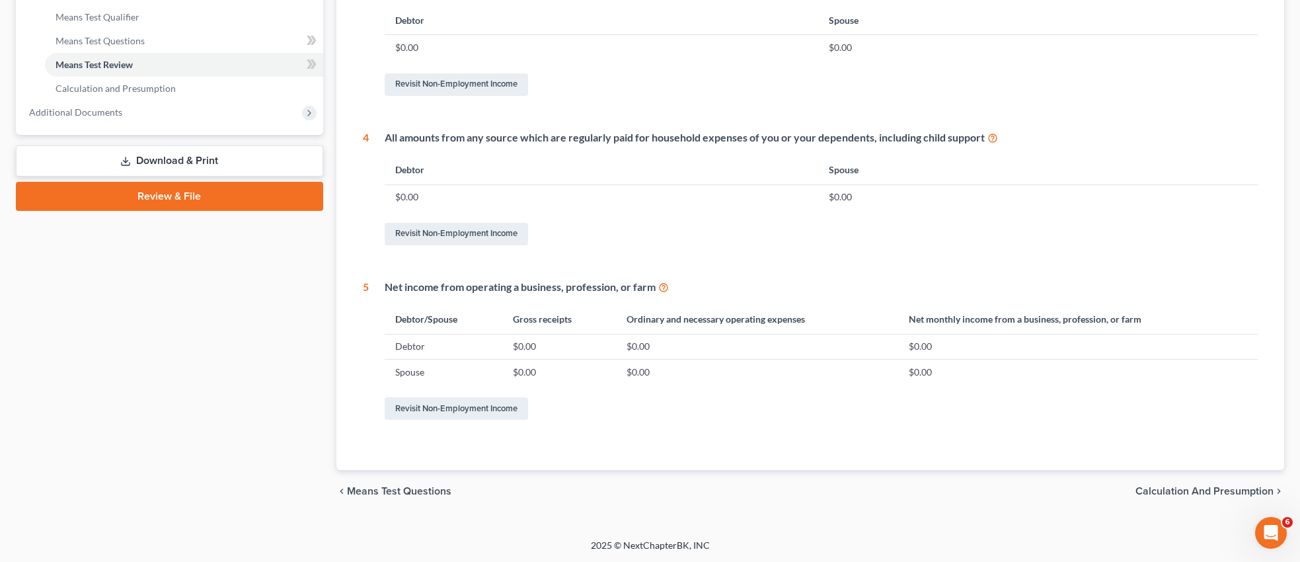
click at [1178, 491] on span "Calculation and Presumption" at bounding box center [1205, 491] width 138 height 11
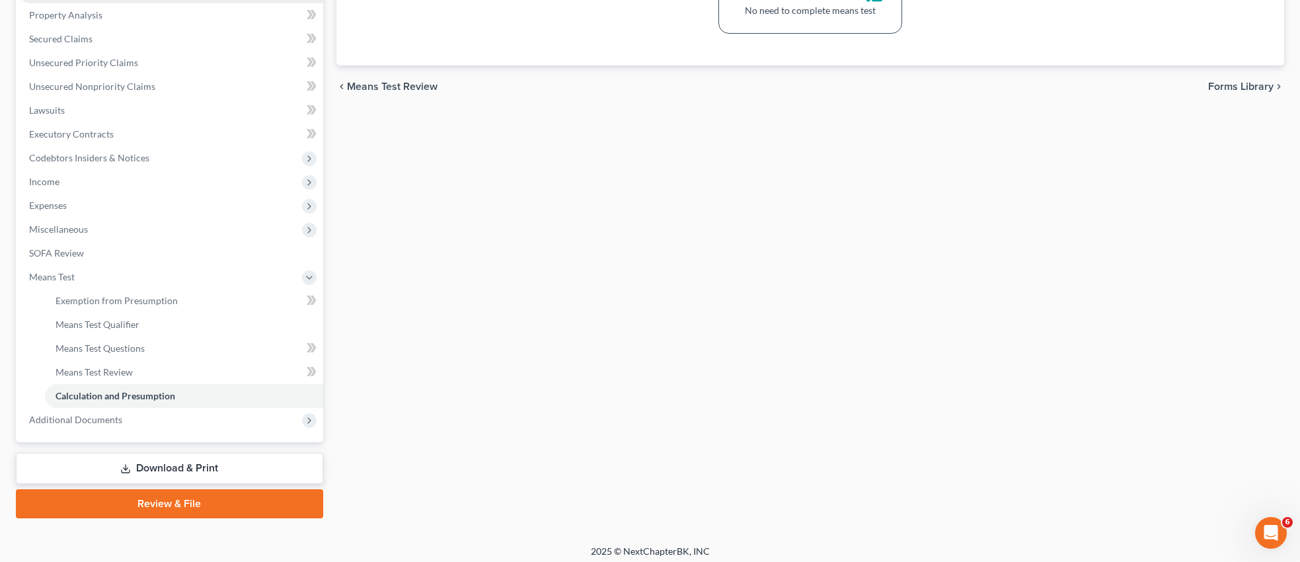
scroll to position [258, 0]
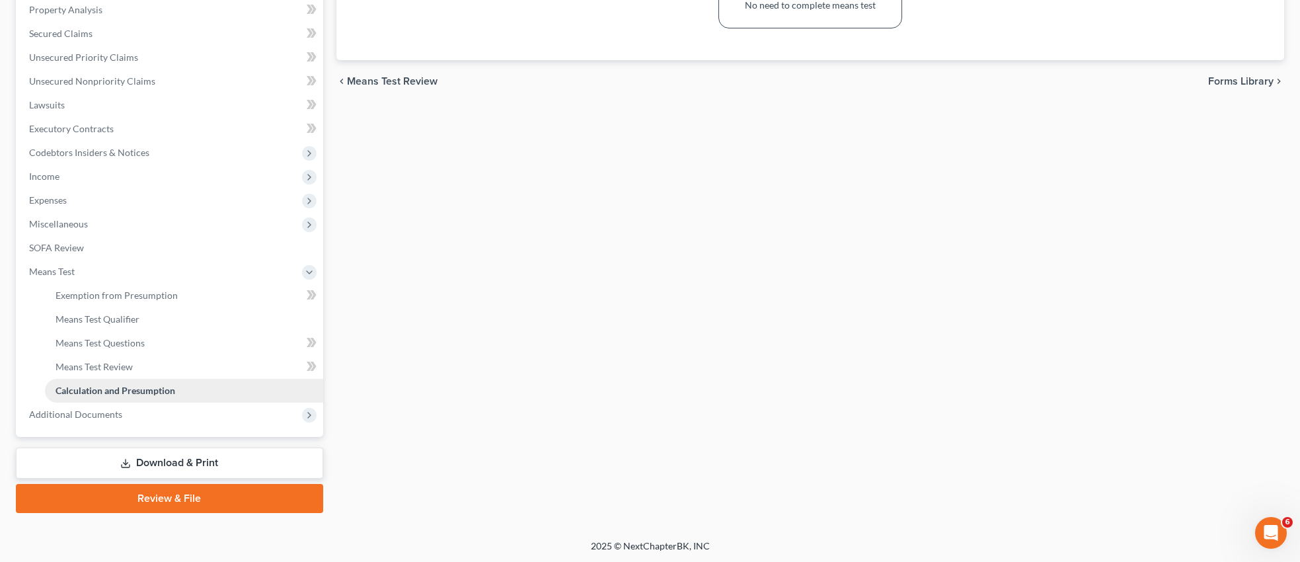
click at [121, 391] on span "Calculation and Presumption" at bounding box center [116, 390] width 120 height 11
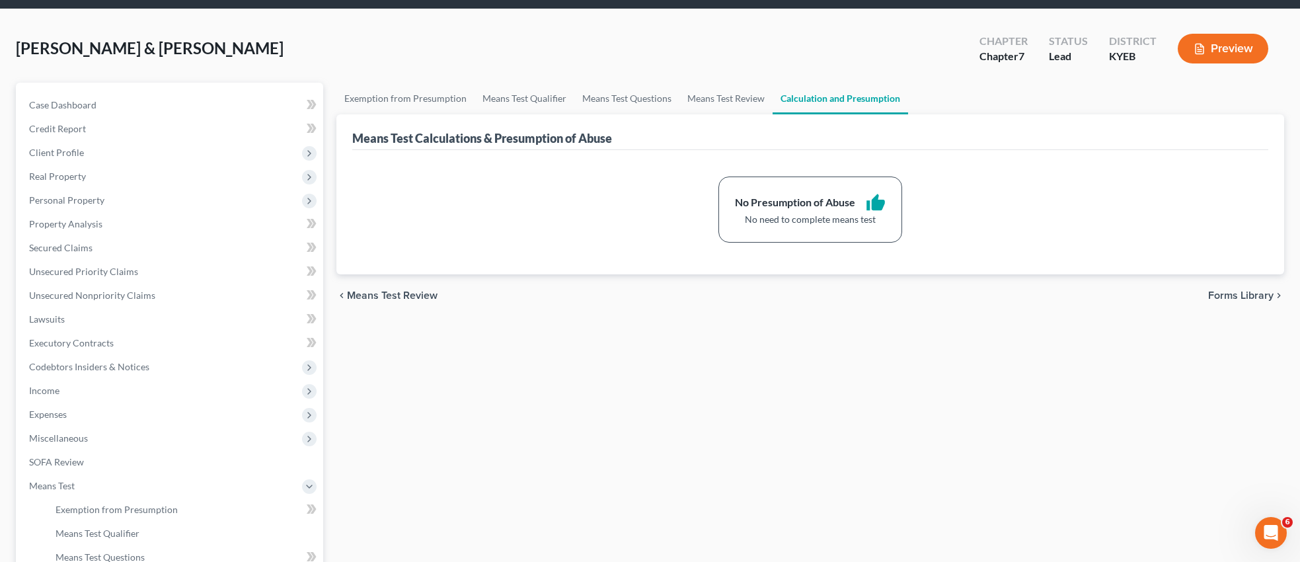
scroll to position [0, 0]
